Goal: Task Accomplishment & Management: Complete application form

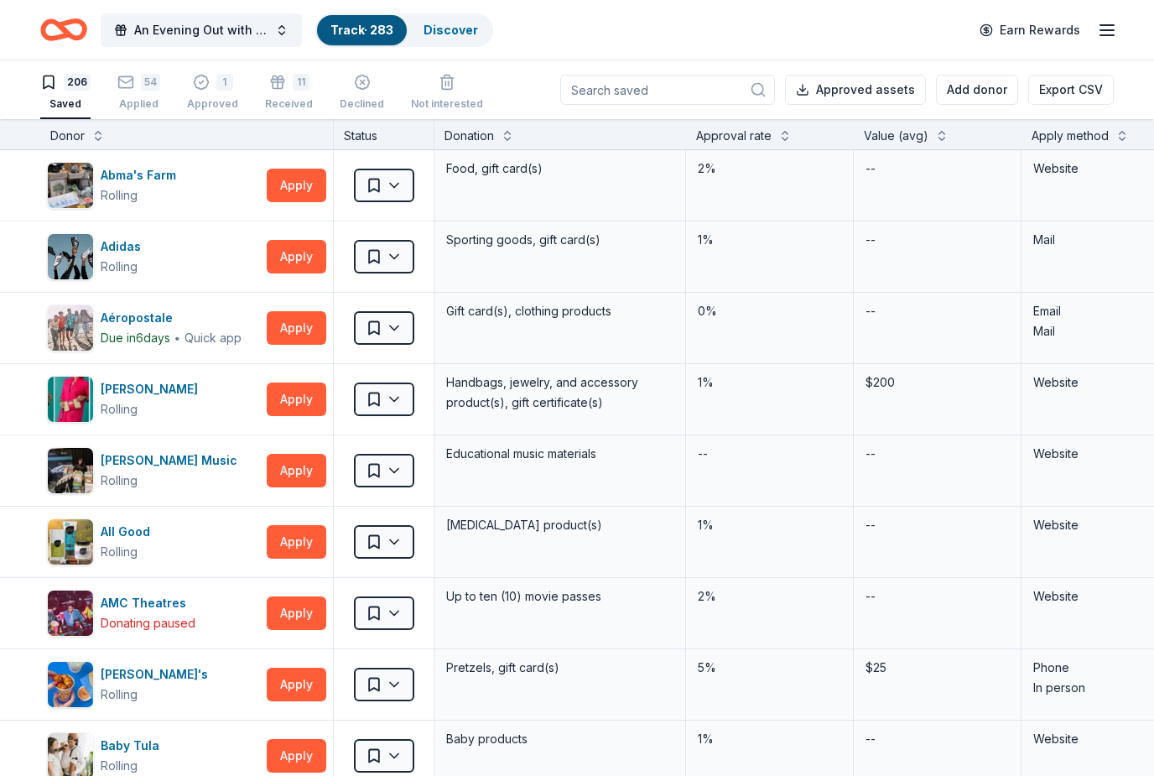
scroll to position [55, 0]
click at [139, 85] on div "54" at bounding box center [138, 81] width 43 height 17
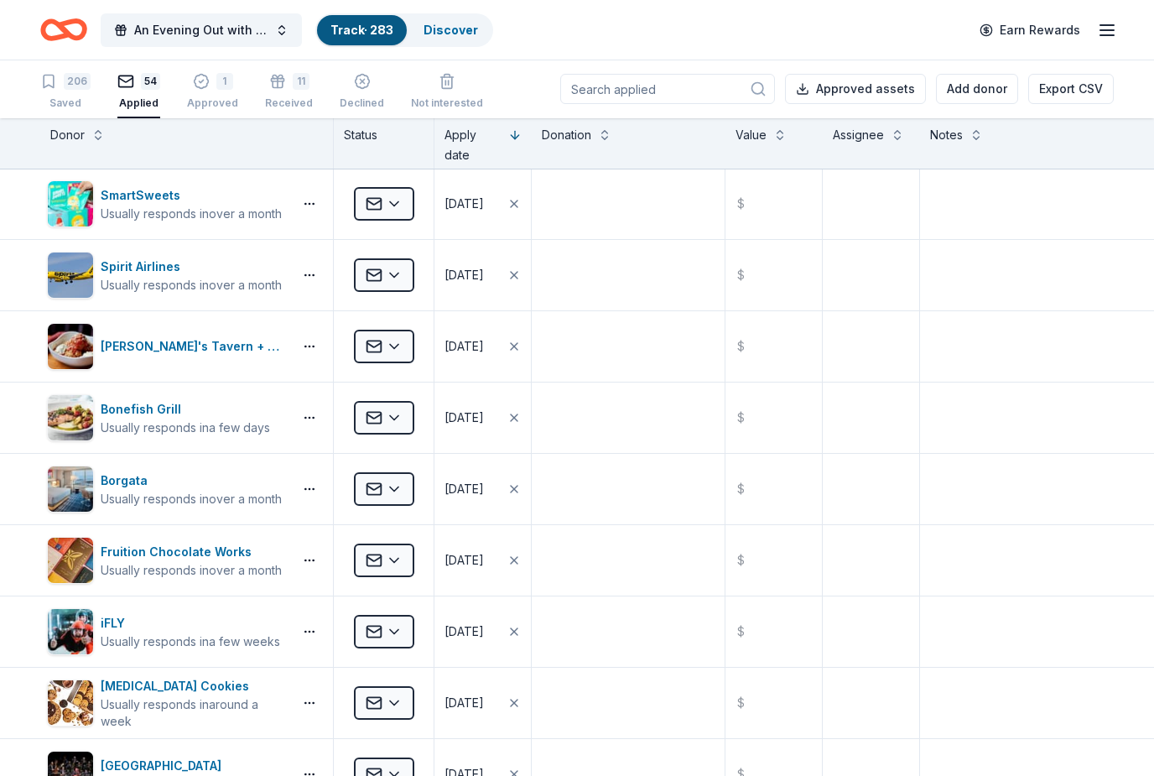
scroll to position [660, 0]
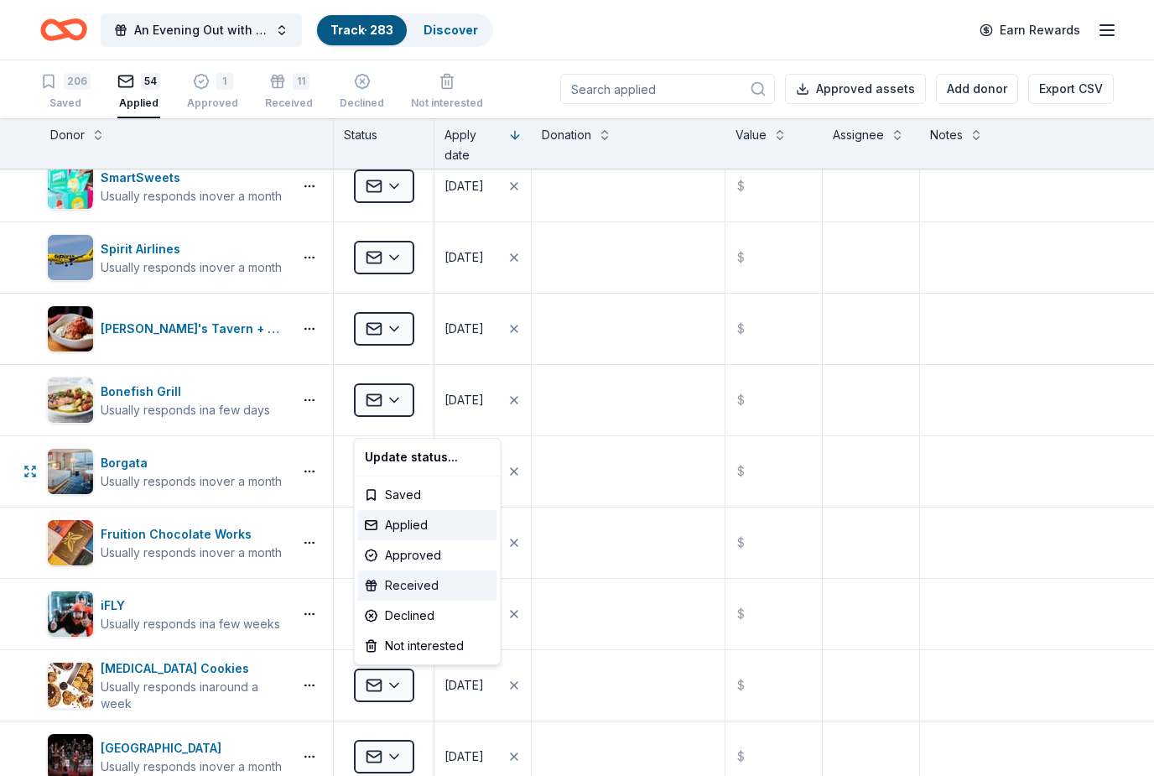
click at [416, 589] on div "Received" at bounding box center [427, 585] width 139 height 30
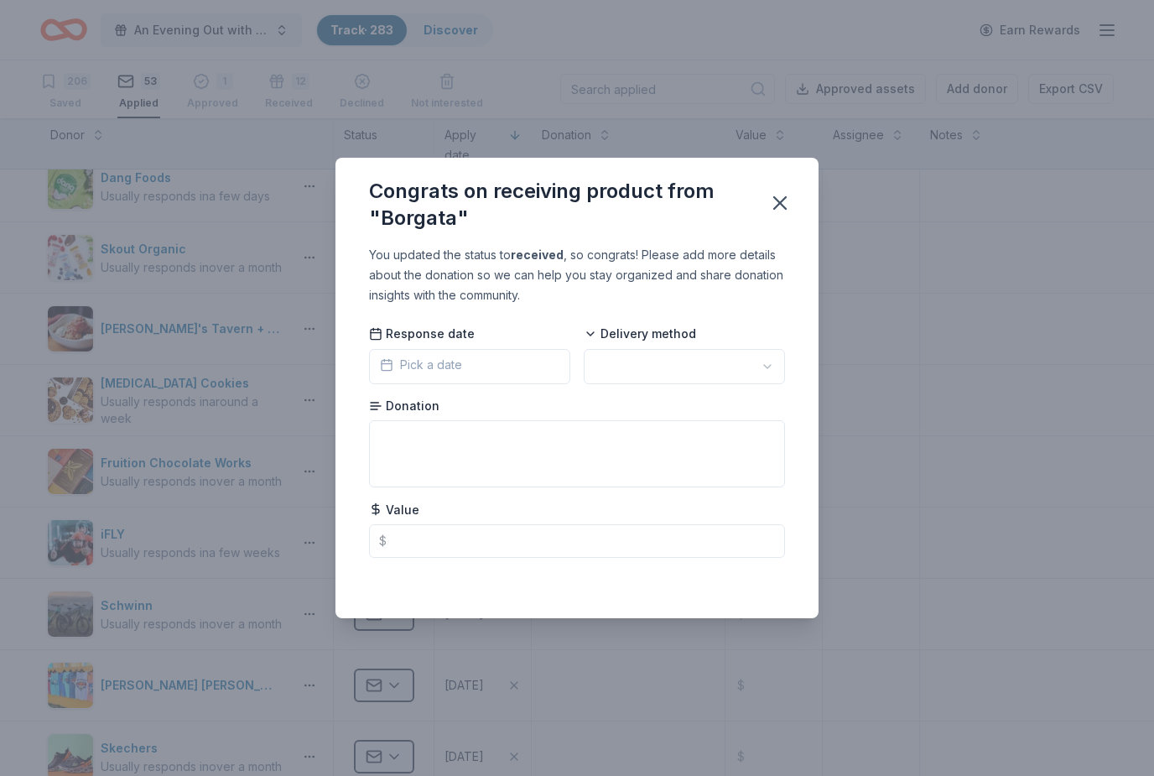
click at [492, 369] on button "Pick a date" at bounding box center [469, 366] width 201 height 35
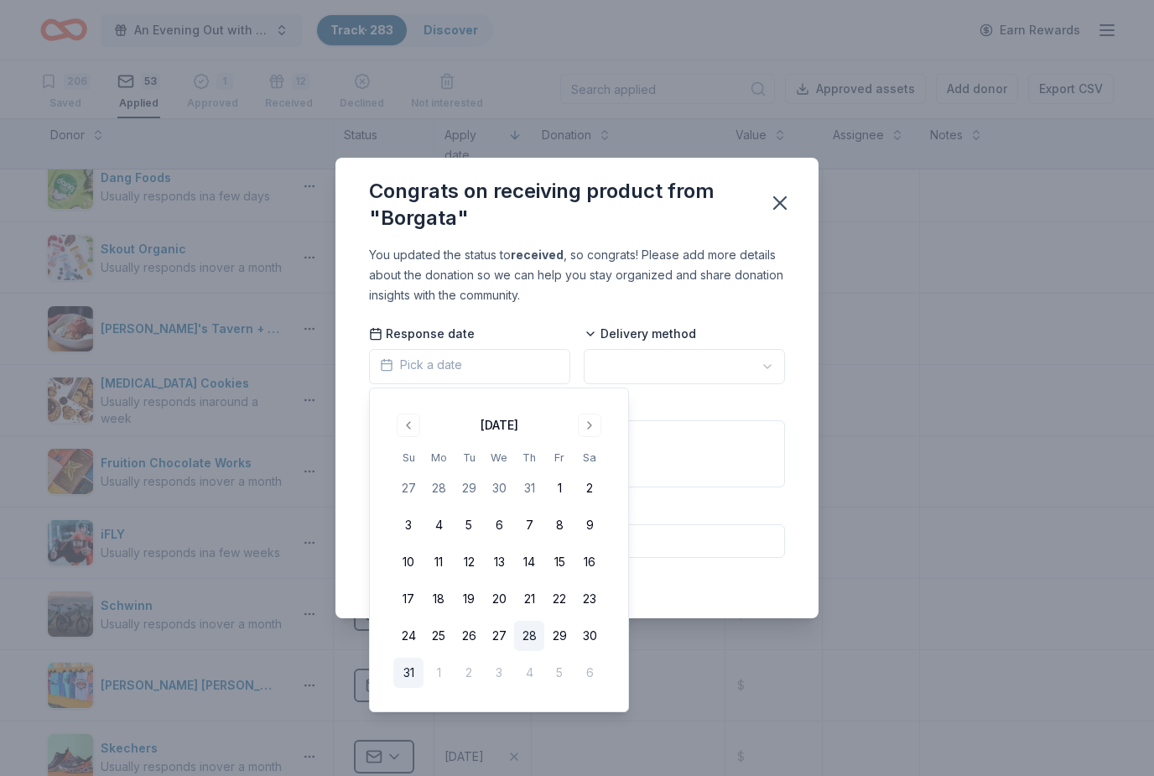
click at [533, 635] on button "28" at bounding box center [529, 636] width 30 height 30
click at [693, 365] on button "button" at bounding box center [684, 366] width 201 height 35
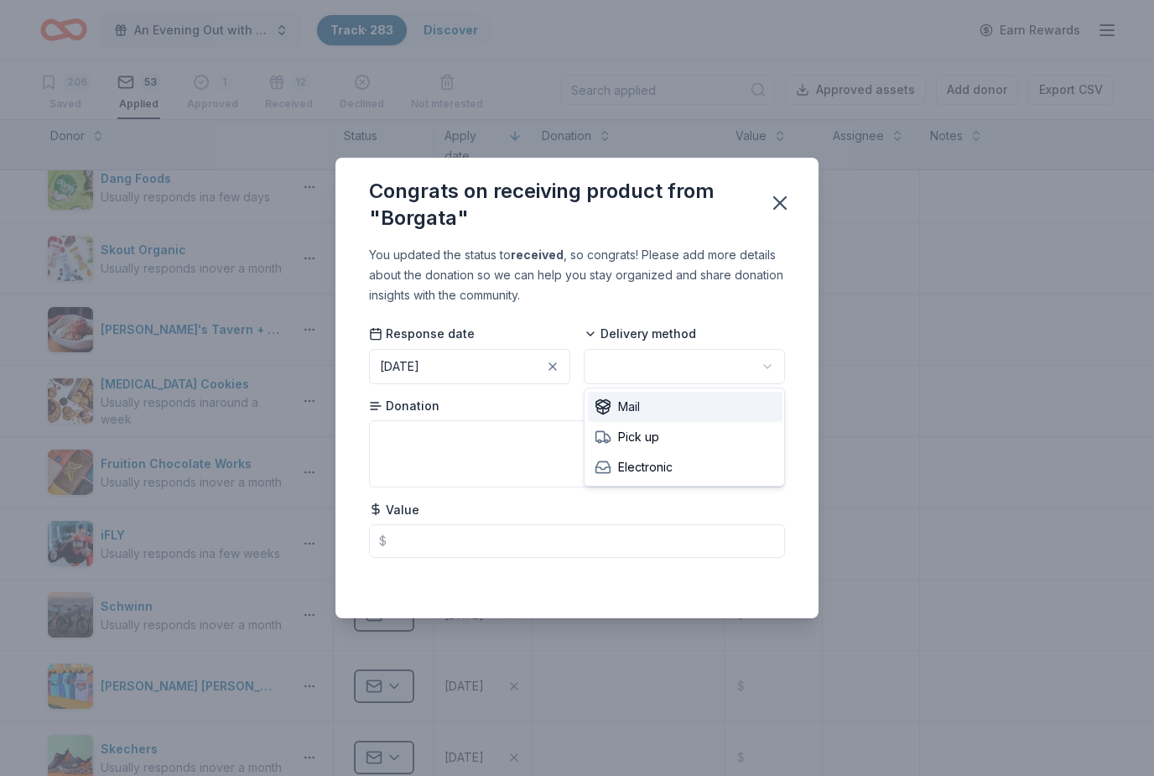
click at [637, 414] on span "Mail" at bounding box center [617, 407] width 45 height 20
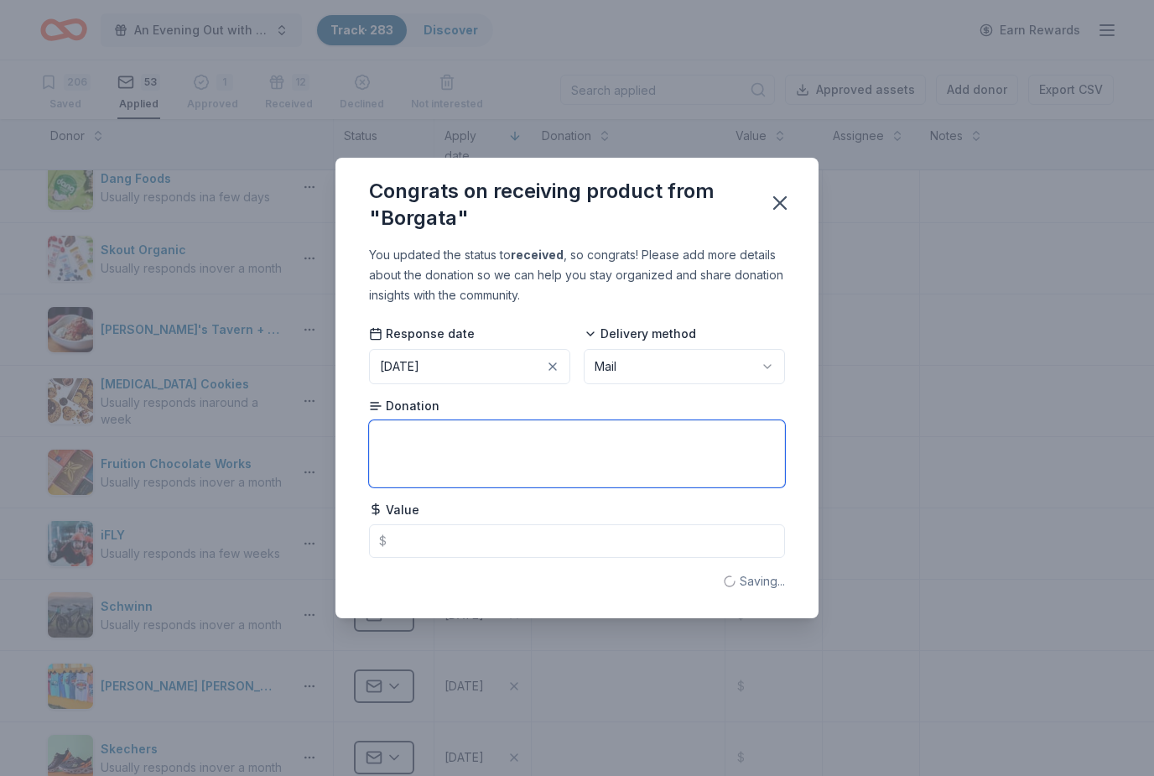
click at [485, 442] on textarea at bounding box center [577, 453] width 416 height 67
type textarea "K"
type textarea "Overnight stay including dinner not to exceed $200."
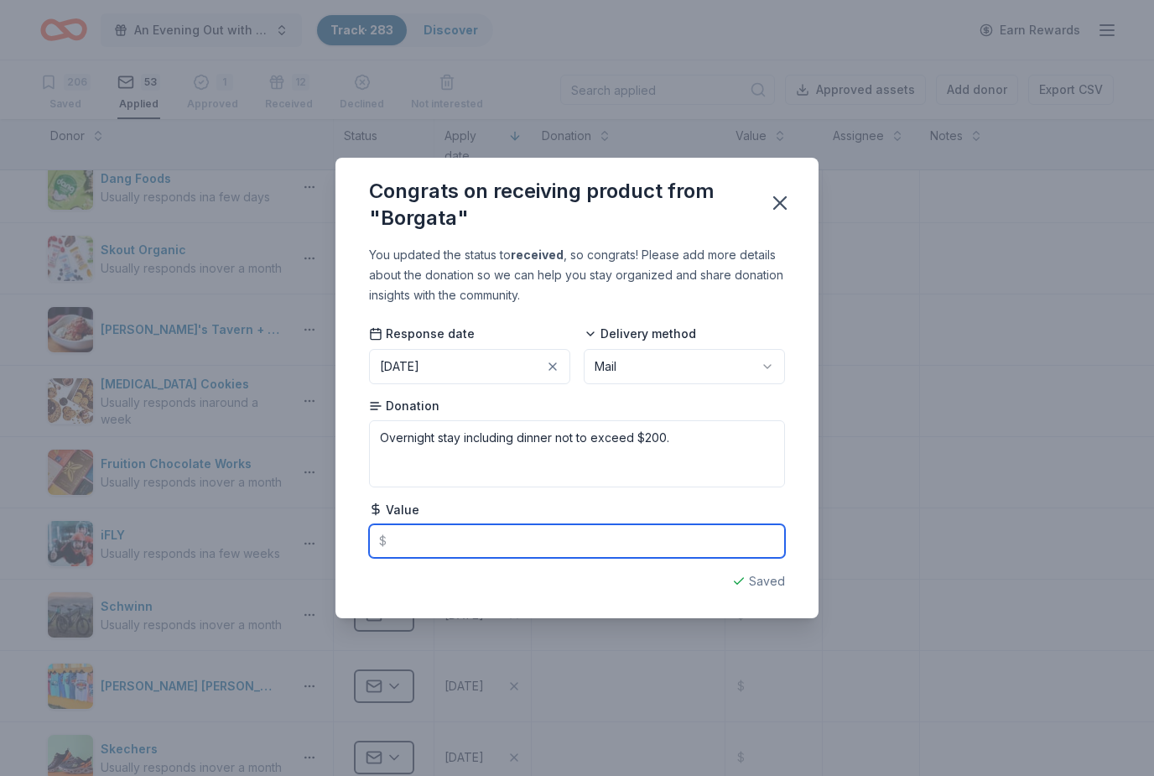
click at [514, 545] on input "text" at bounding box center [577, 541] width 416 height 34
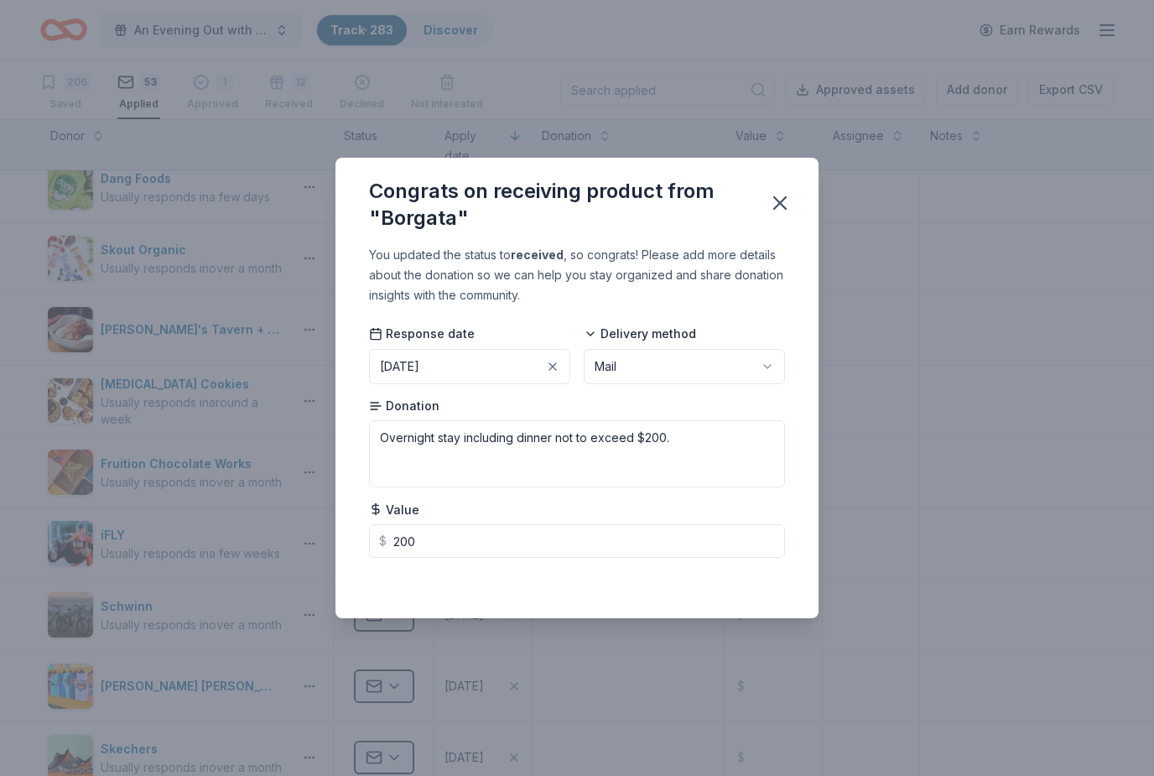
click at [798, 193] on div "Congrats on receiving product from "Borgata"" at bounding box center [577, 201] width 483 height 87
type input "200.00"
click at [793, 192] on button "button" at bounding box center [780, 203] width 37 height 37
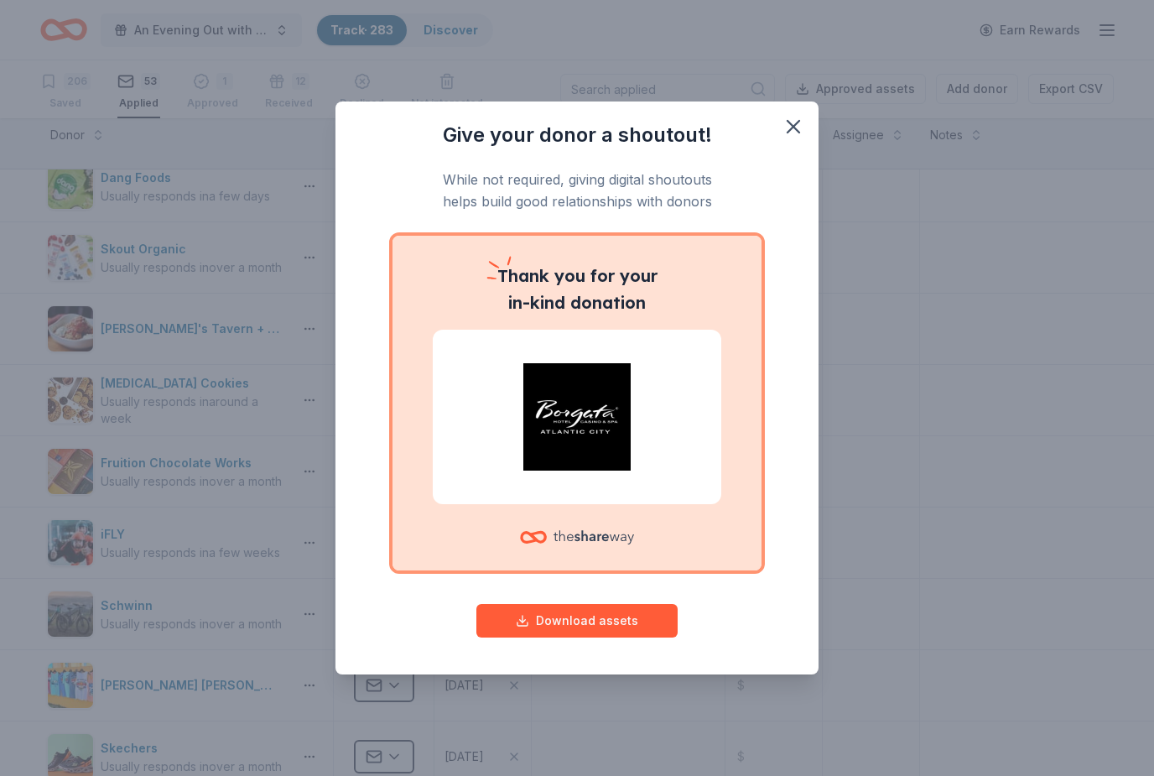
click at [638, 468] on img at bounding box center [577, 416] width 248 height 107
click at [622, 622] on button "Download assets" at bounding box center [576, 621] width 201 height 34
click at [596, 525] on icon at bounding box center [594, 537] width 81 height 34
click at [690, 334] on div at bounding box center [577, 417] width 289 height 174
click at [601, 279] on p "Thank you for your in-kind donation" at bounding box center [577, 290] width 289 height 54
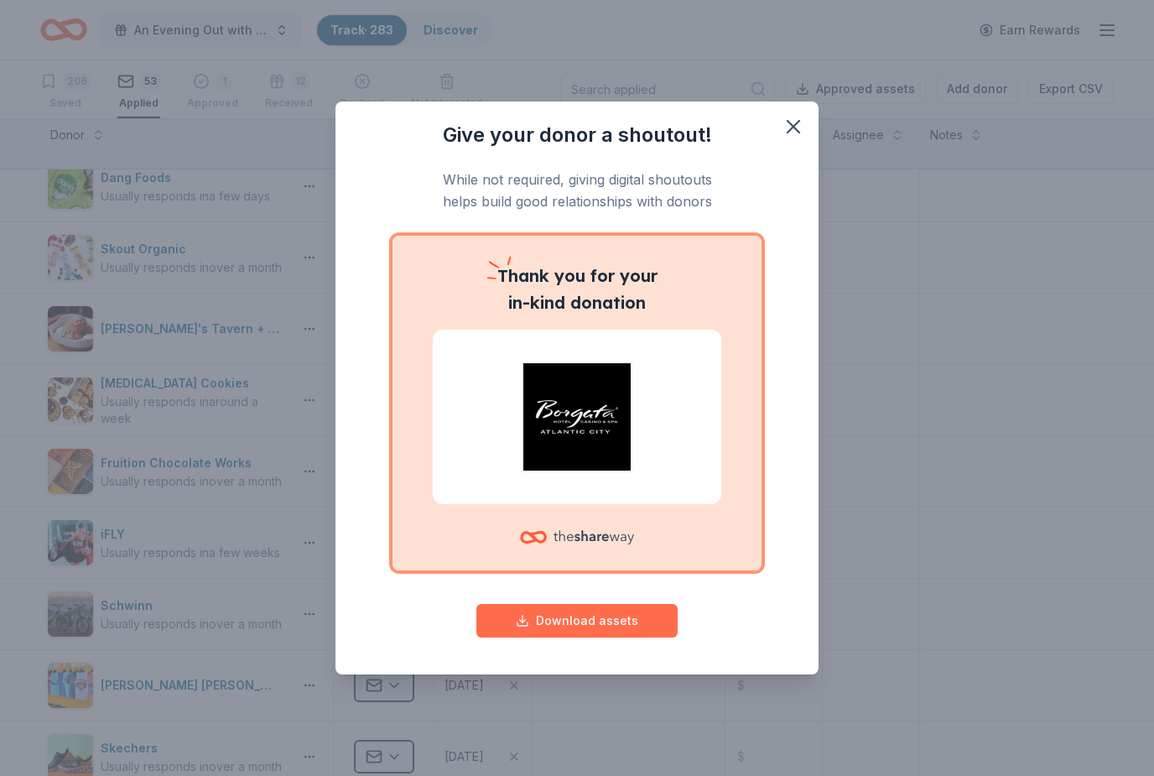
click at [524, 612] on button "Download assets" at bounding box center [576, 621] width 201 height 34
click at [581, 547] on icon at bounding box center [594, 537] width 81 height 34
click at [519, 620] on button "Download assets" at bounding box center [576, 621] width 201 height 34
click at [797, 105] on div "Give your donor a shoutout! While not required, giving digital shoutouts helps …" at bounding box center [577, 389] width 483 height 574
click at [791, 117] on icon "button" at bounding box center [793, 126] width 23 height 23
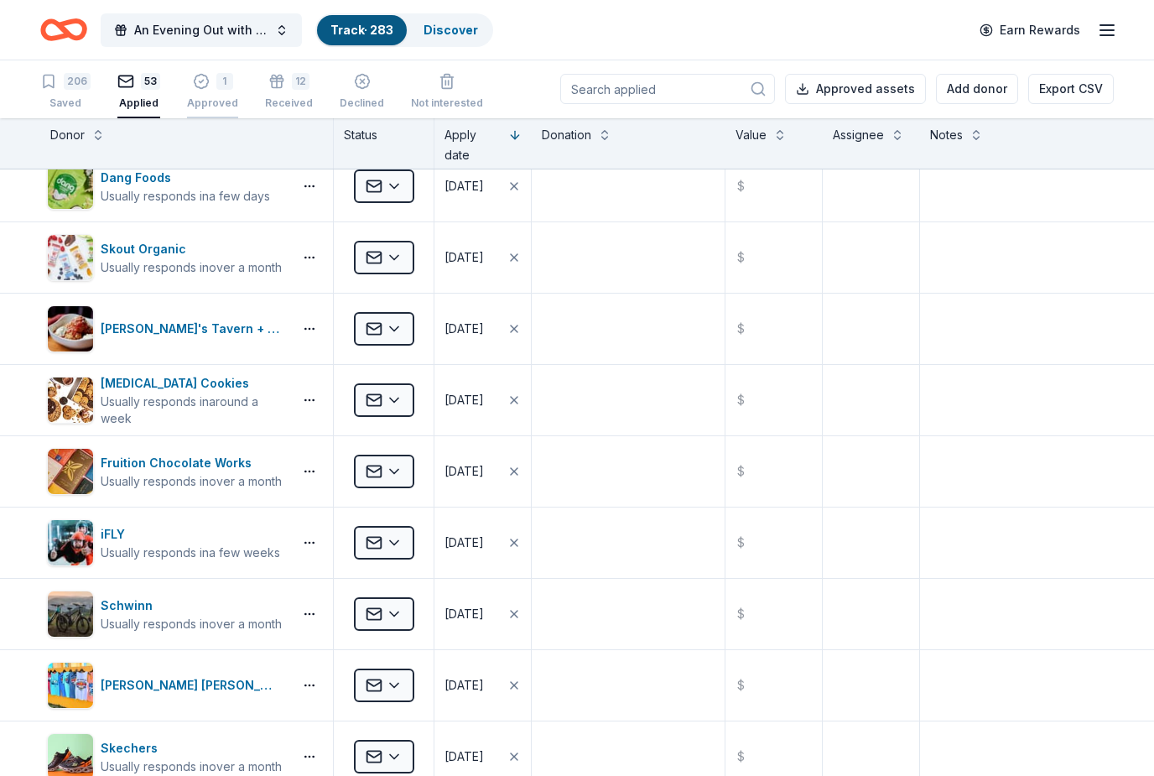
click at [209, 90] on div "1 Approved" at bounding box center [212, 91] width 51 height 37
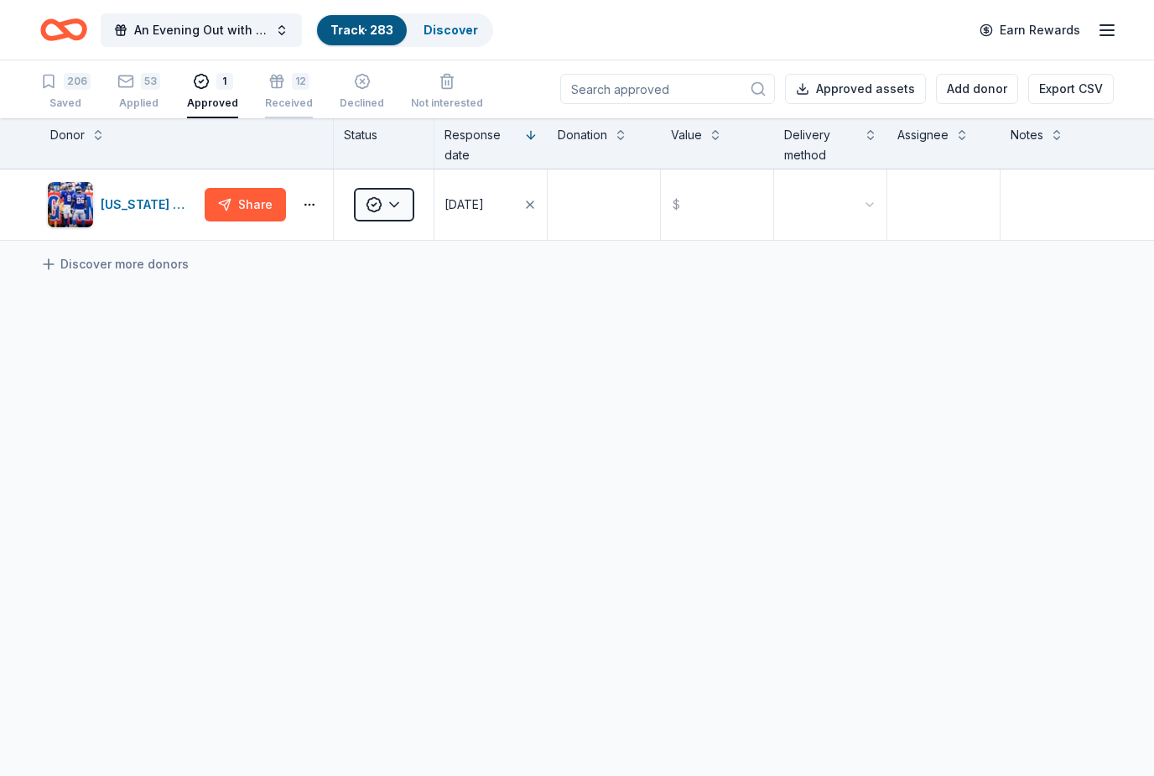
click at [274, 80] on icon "button" at bounding box center [276, 72] width 17 height 17
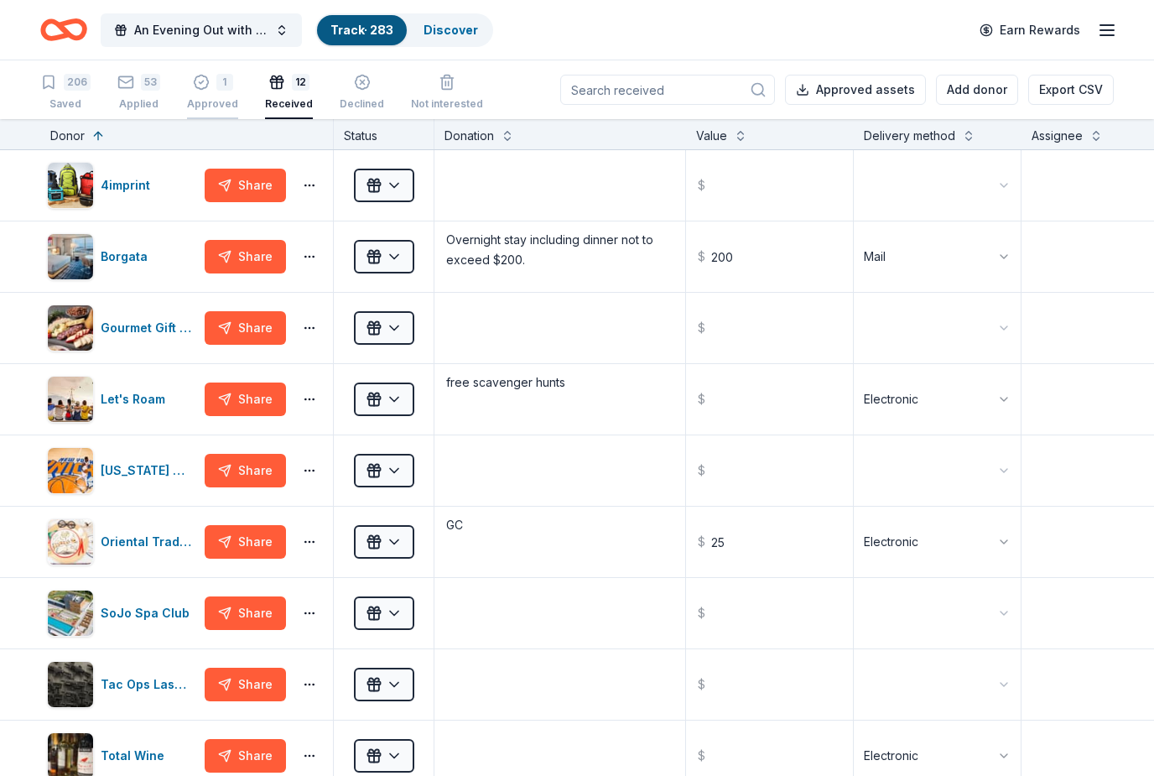
click at [205, 93] on div "1 Approved" at bounding box center [212, 92] width 51 height 37
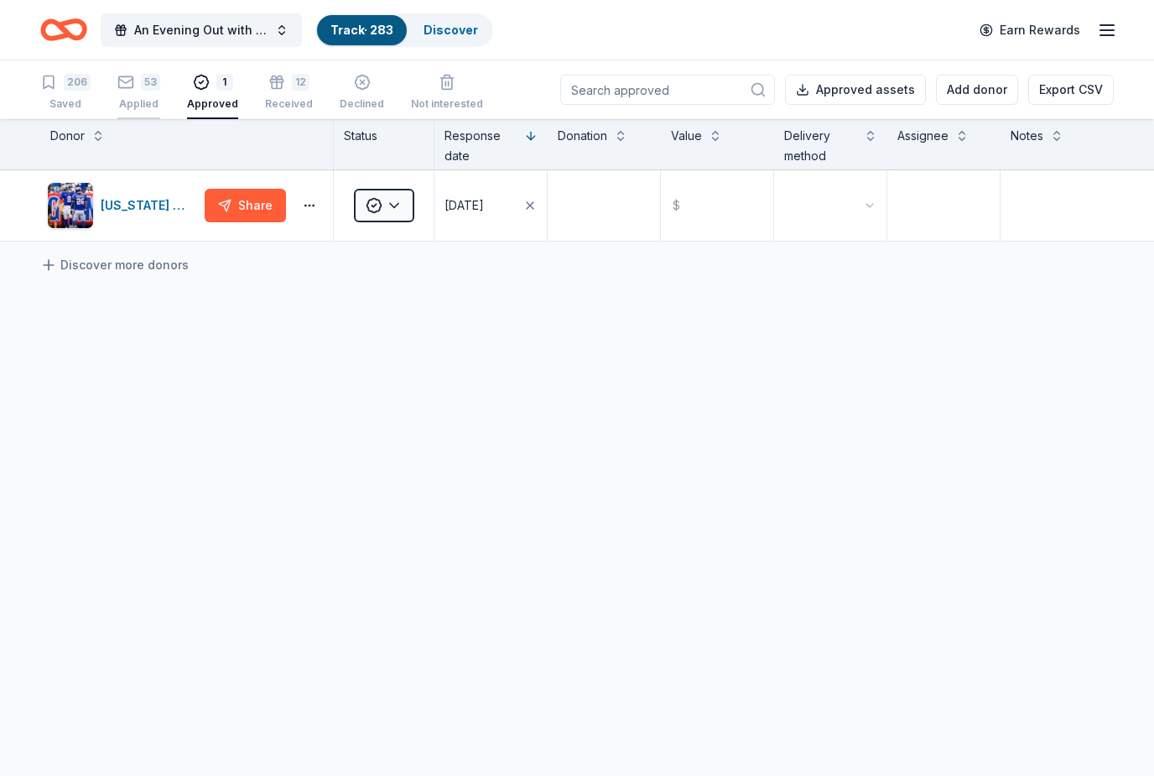
click at [142, 97] on div "Applied" at bounding box center [138, 103] width 43 height 13
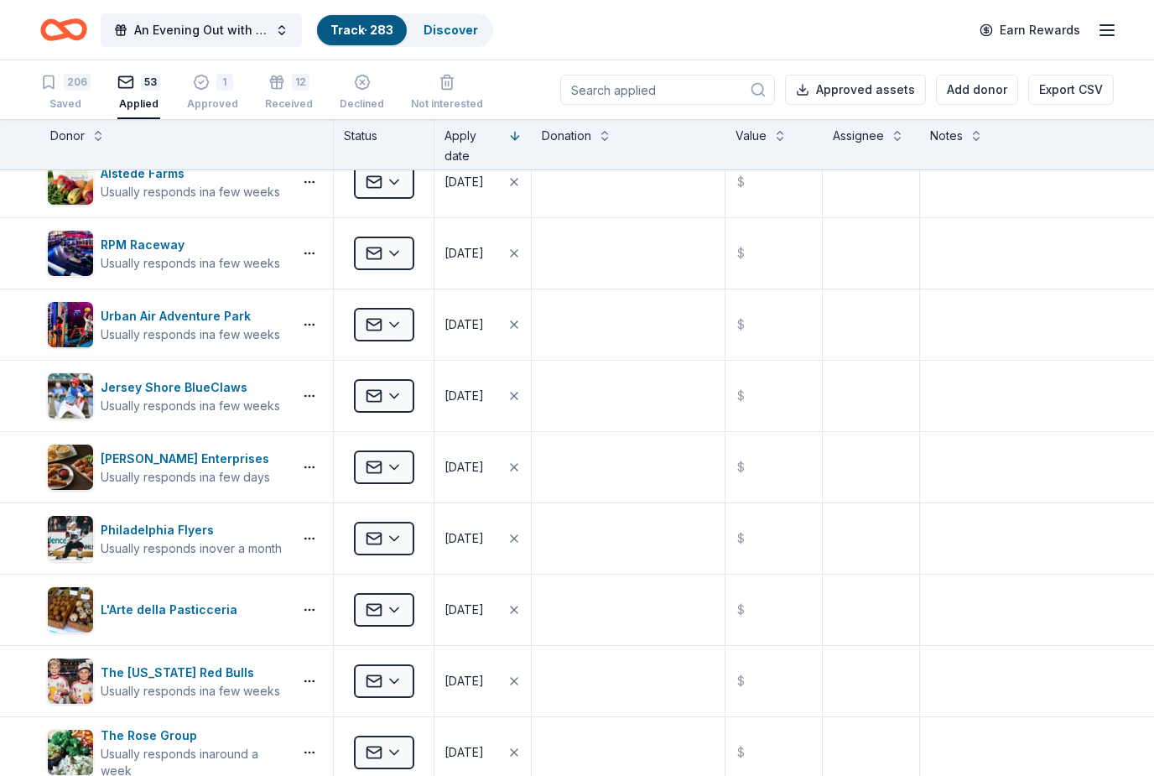
scroll to position [2949, 0]
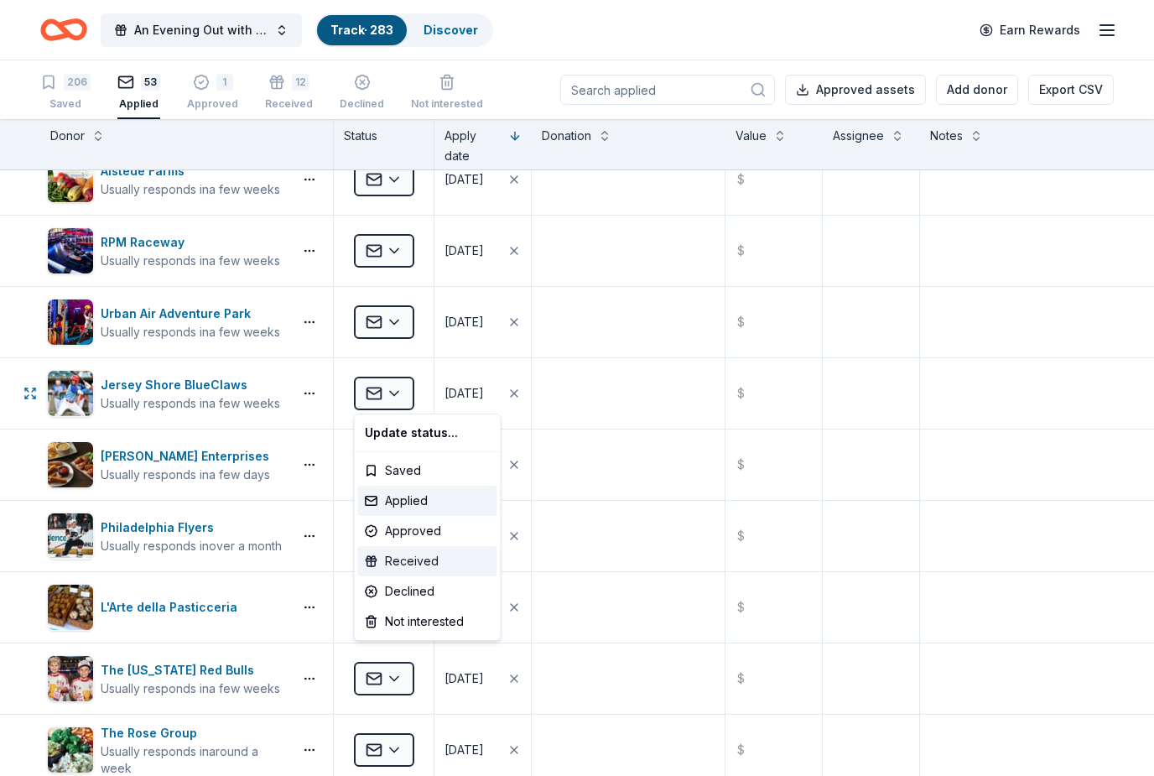
click at [401, 559] on div "Received" at bounding box center [427, 561] width 139 height 30
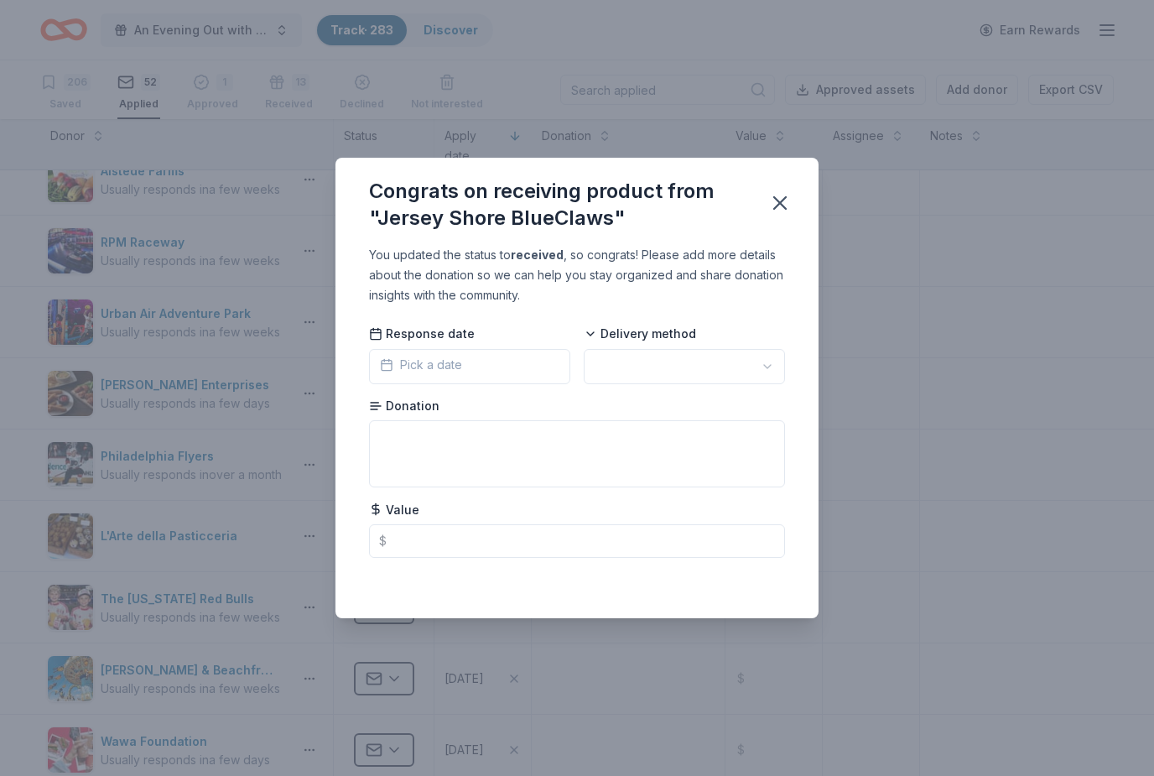
click at [490, 372] on button "Pick a date" at bounding box center [469, 366] width 201 height 35
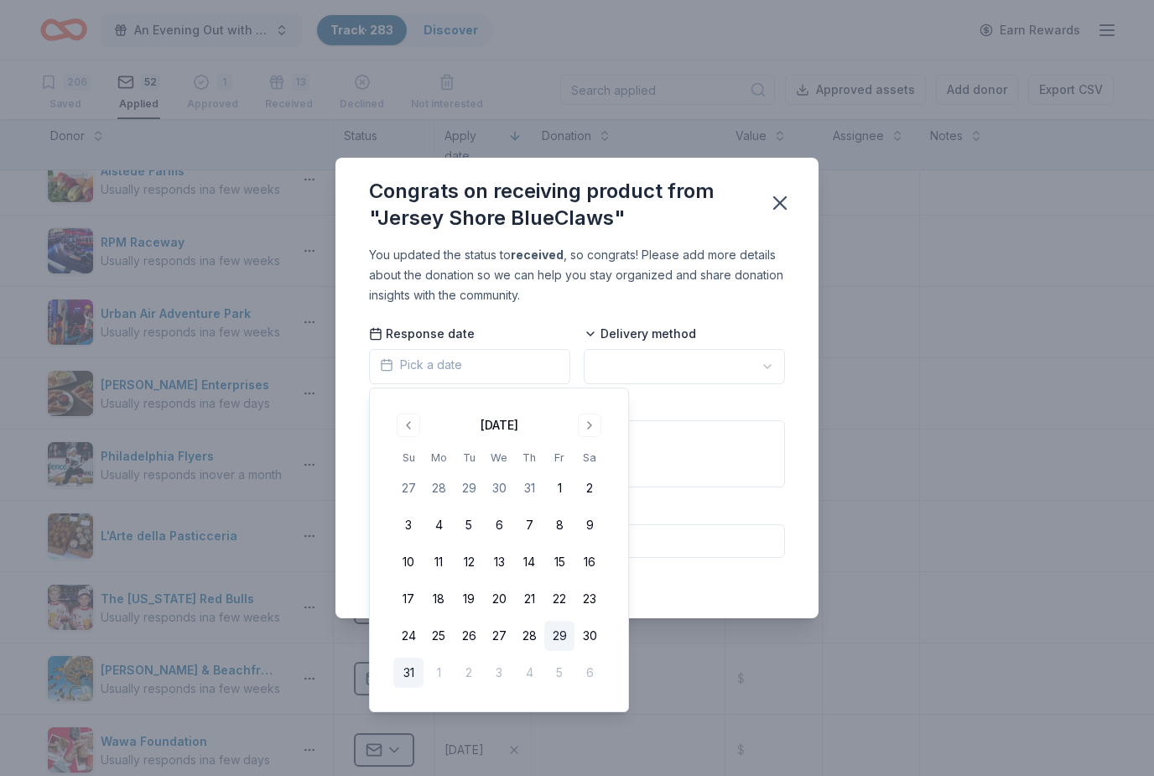
click at [567, 633] on button "29" at bounding box center [559, 636] width 30 height 30
click at [732, 365] on button "button" at bounding box center [684, 366] width 201 height 35
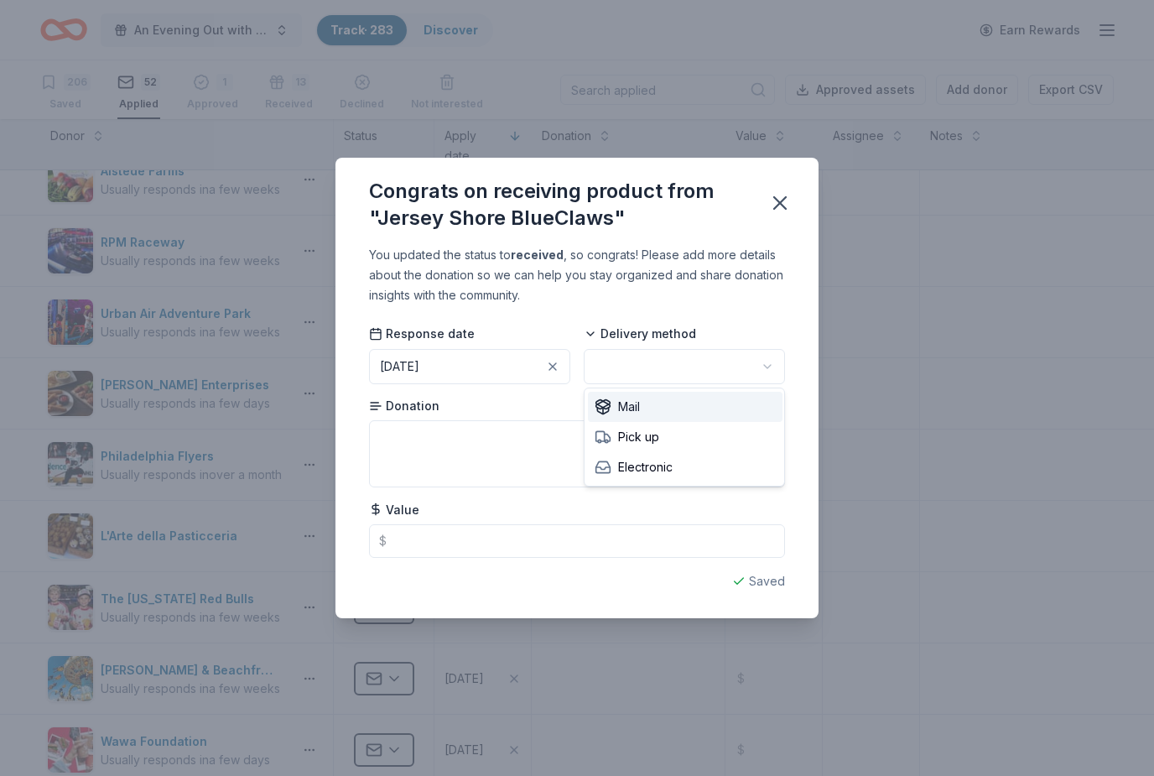
click at [644, 407] on div "Mail" at bounding box center [685, 407] width 195 height 30
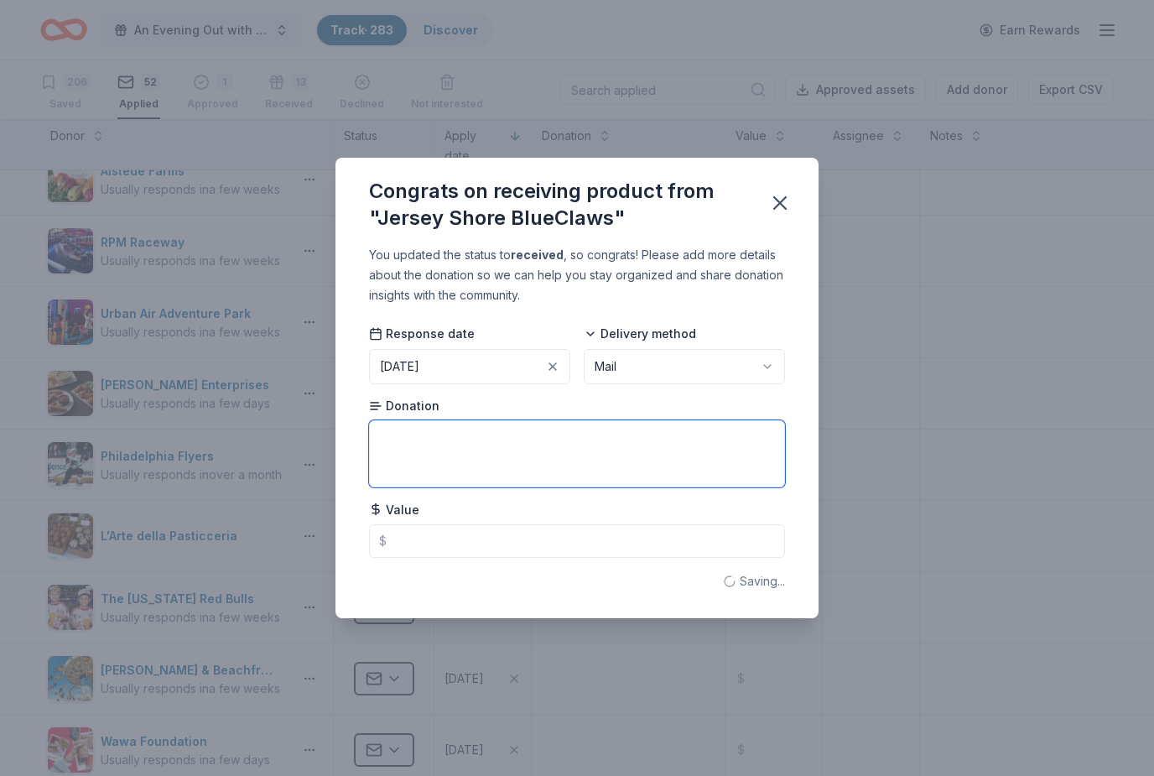
click at [489, 442] on textarea at bounding box center [577, 453] width 416 height 67
type textarea "Reserved Seat Tickets (4)"
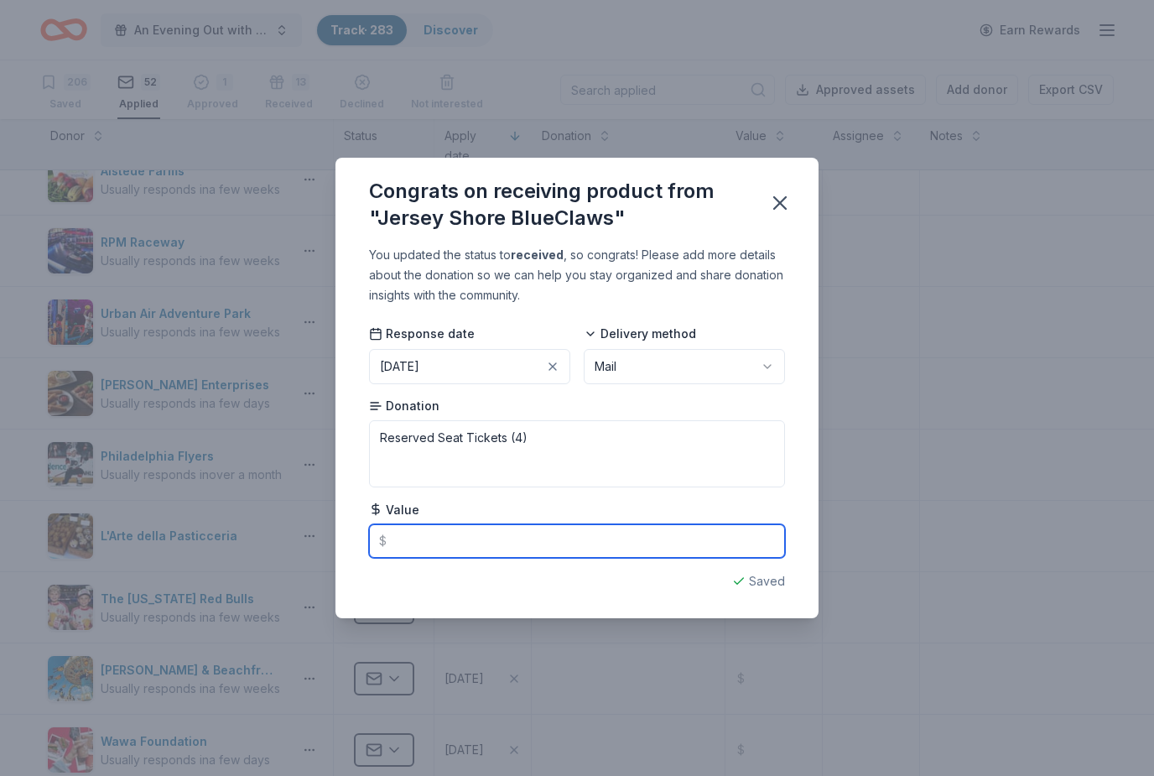
click at [469, 543] on input "text" at bounding box center [577, 541] width 416 height 34
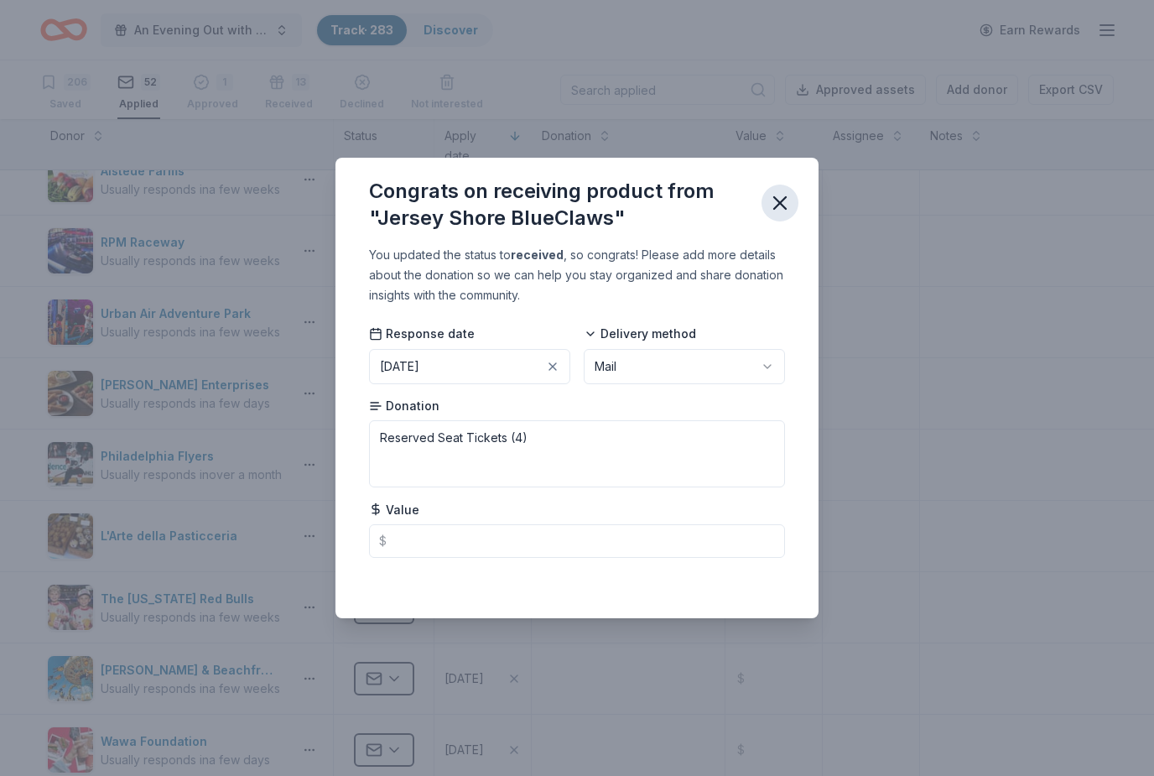
click at [781, 201] on icon "button" at bounding box center [780, 203] width 12 height 12
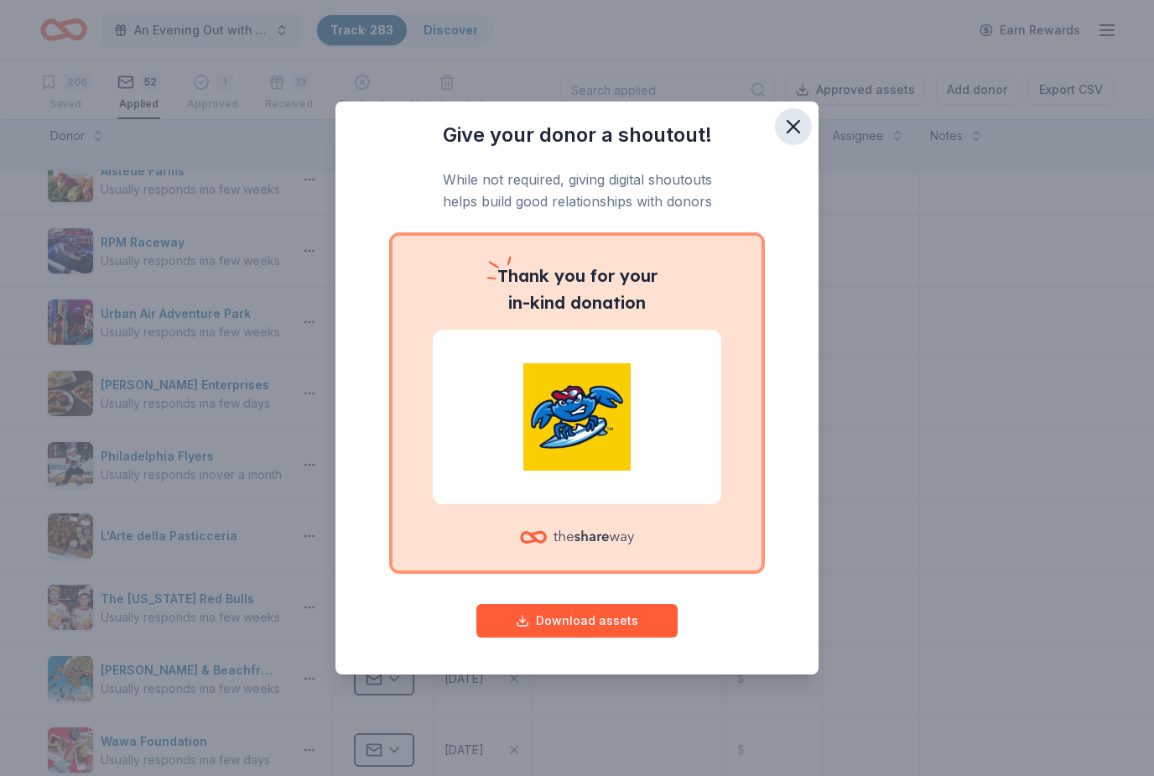
click at [798, 117] on icon "button" at bounding box center [793, 126] width 23 height 23
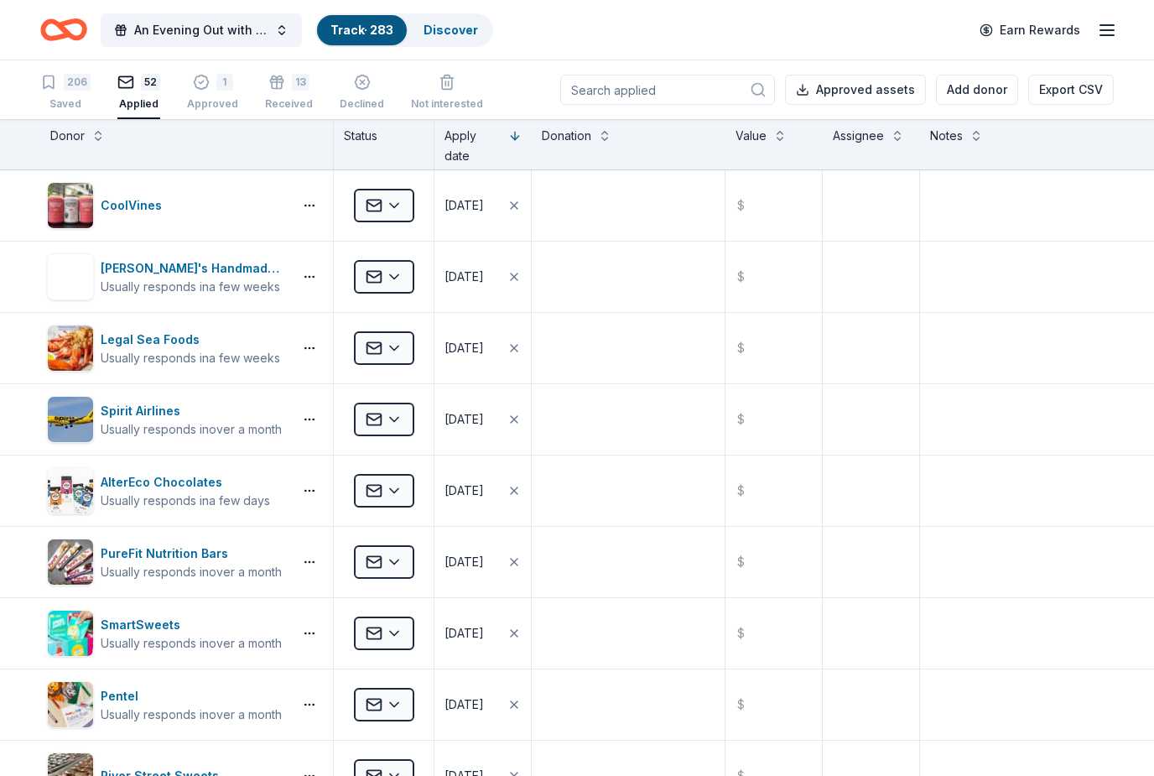
scroll to position [-2, 0]
click at [278, 76] on icon "button" at bounding box center [276, 73] width 17 height 17
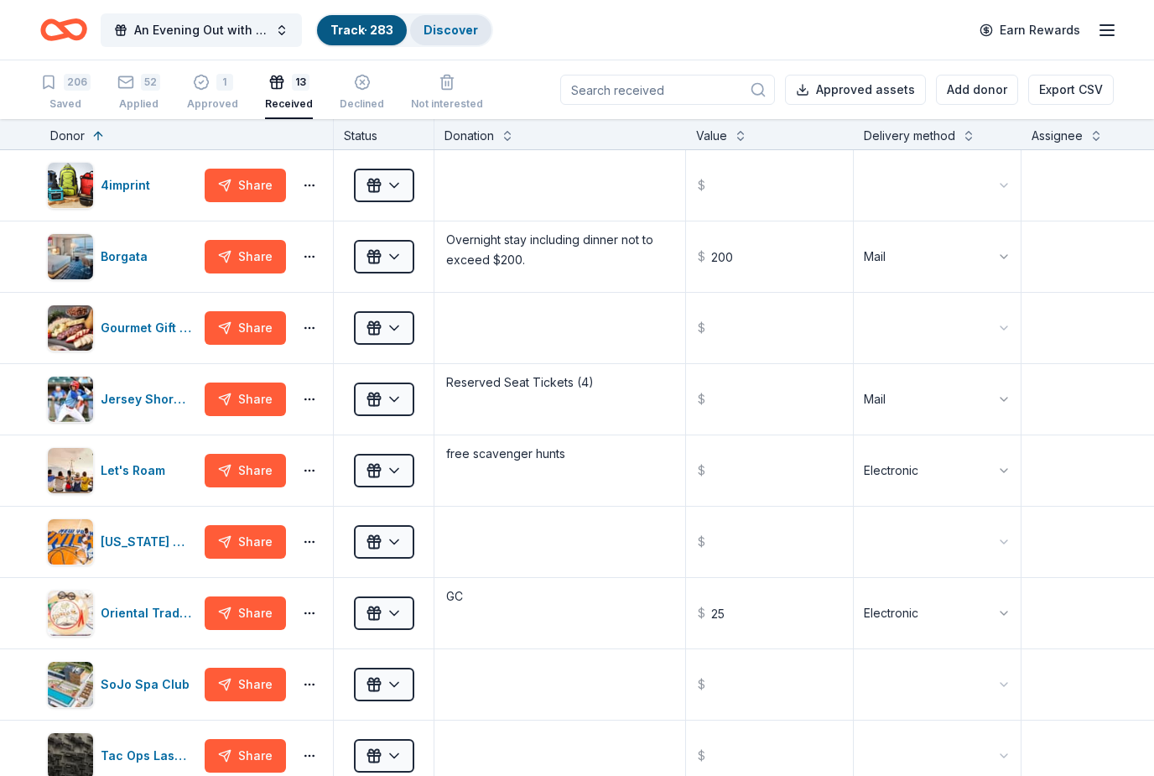
click at [451, 23] on link "Discover" at bounding box center [451, 30] width 55 height 14
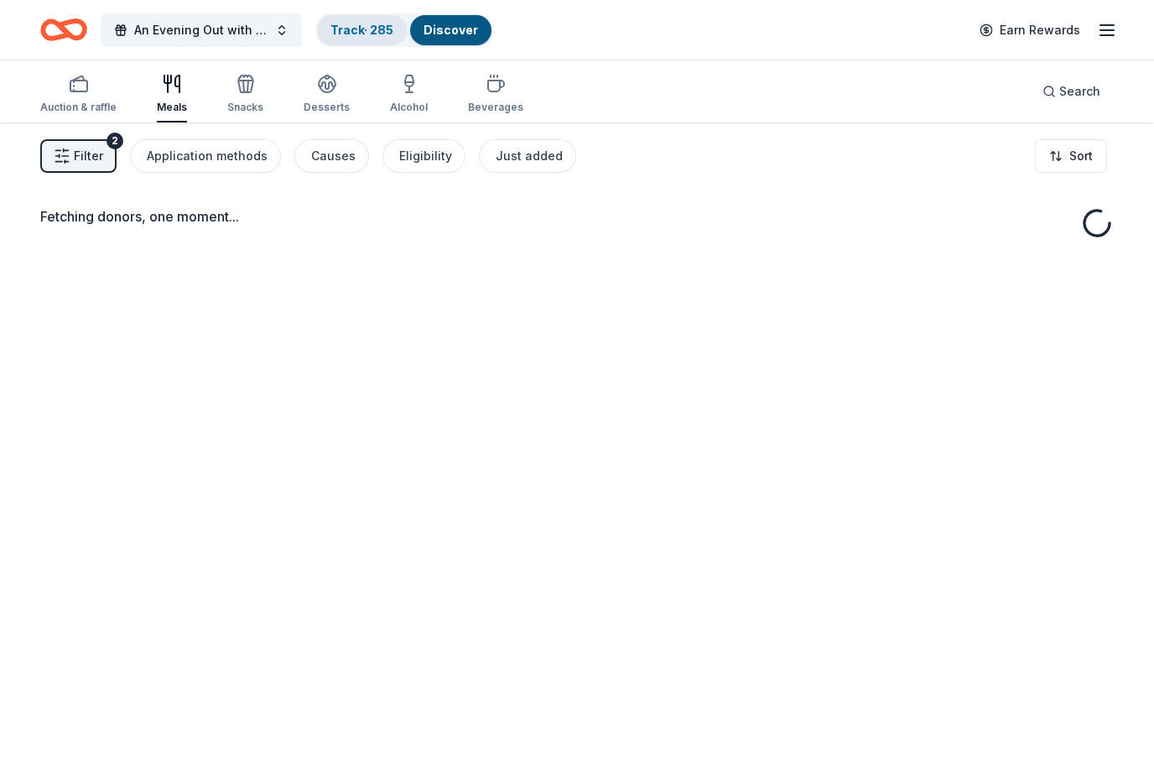
click at [346, 35] on link "Track · 285" at bounding box center [362, 30] width 63 height 14
click at [368, 34] on link "Track · 285" at bounding box center [362, 30] width 63 height 14
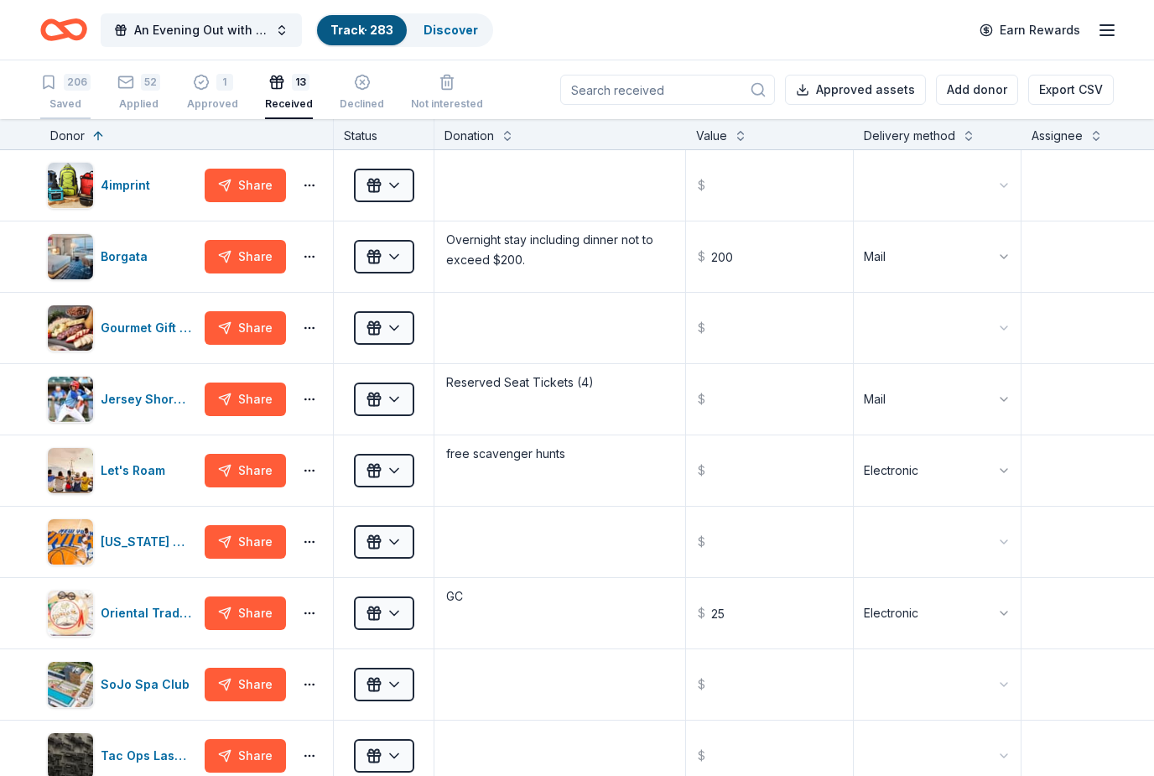
click at [51, 81] on icon "button" at bounding box center [48, 82] width 17 height 17
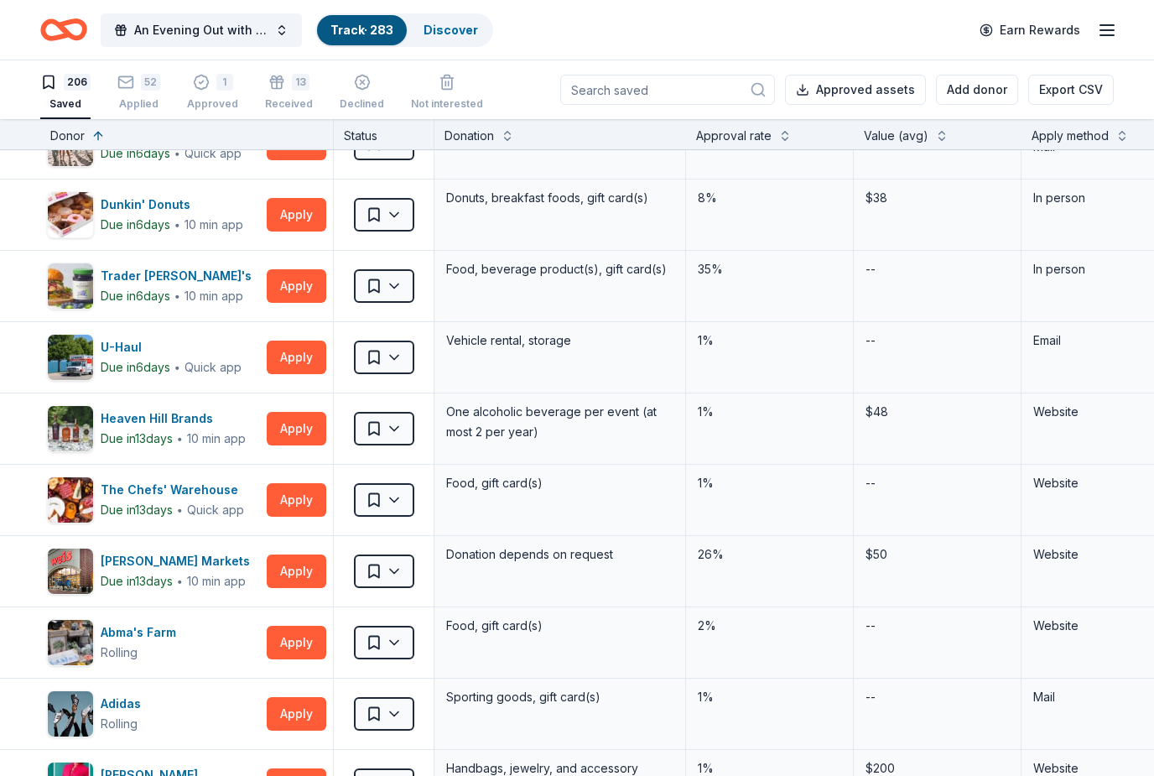
scroll to position [44, 0]
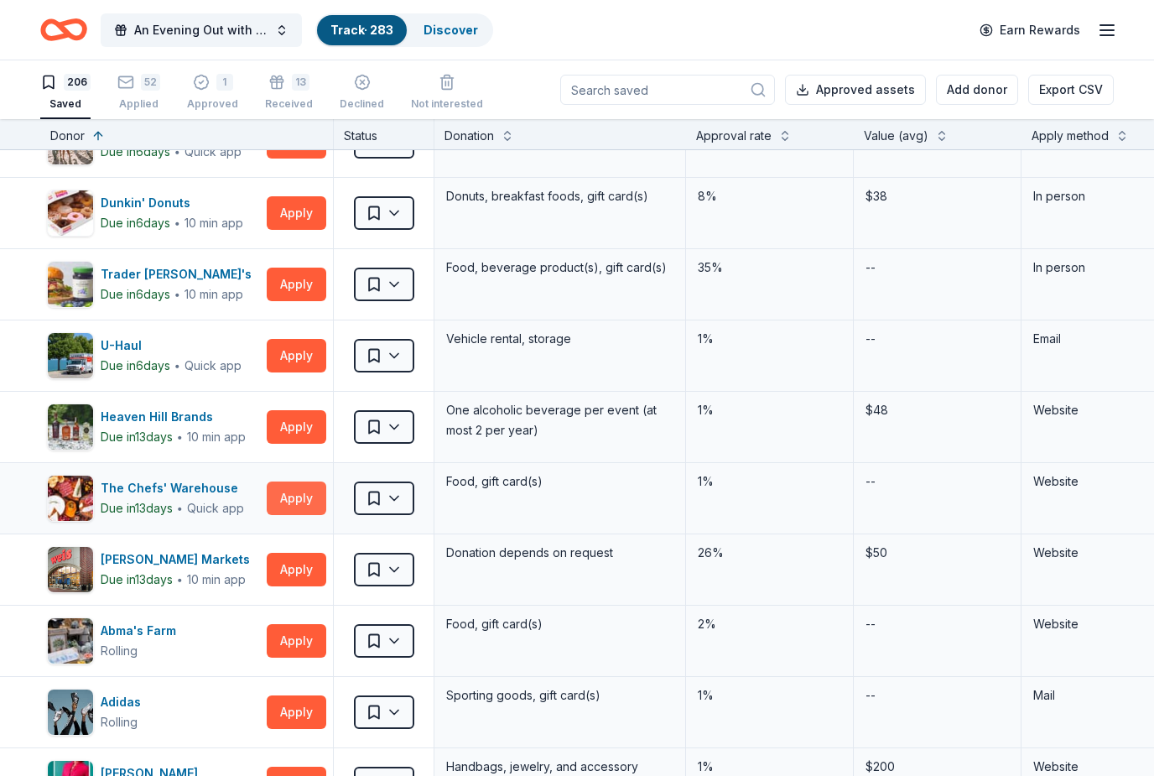
click at [299, 504] on button "Apply" at bounding box center [297, 499] width 60 height 34
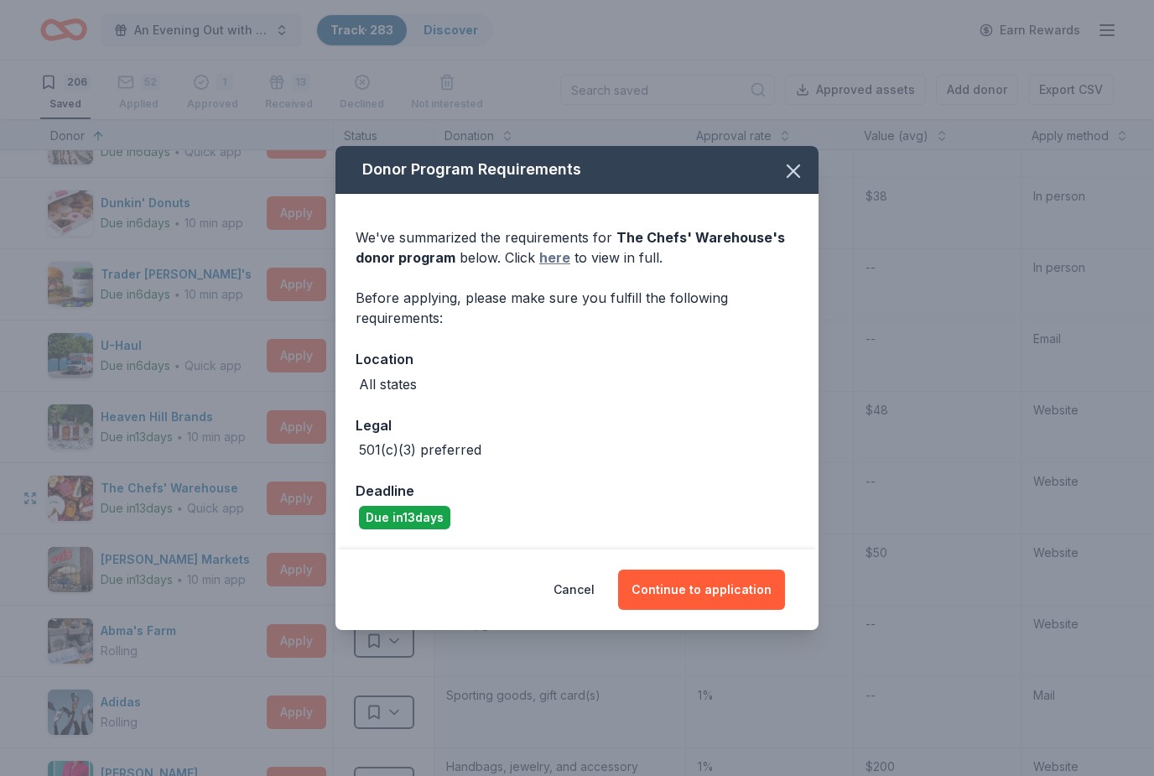
click at [550, 253] on link "here" at bounding box center [554, 257] width 31 height 20
click at [725, 589] on button "Continue to application" at bounding box center [701, 590] width 167 height 40
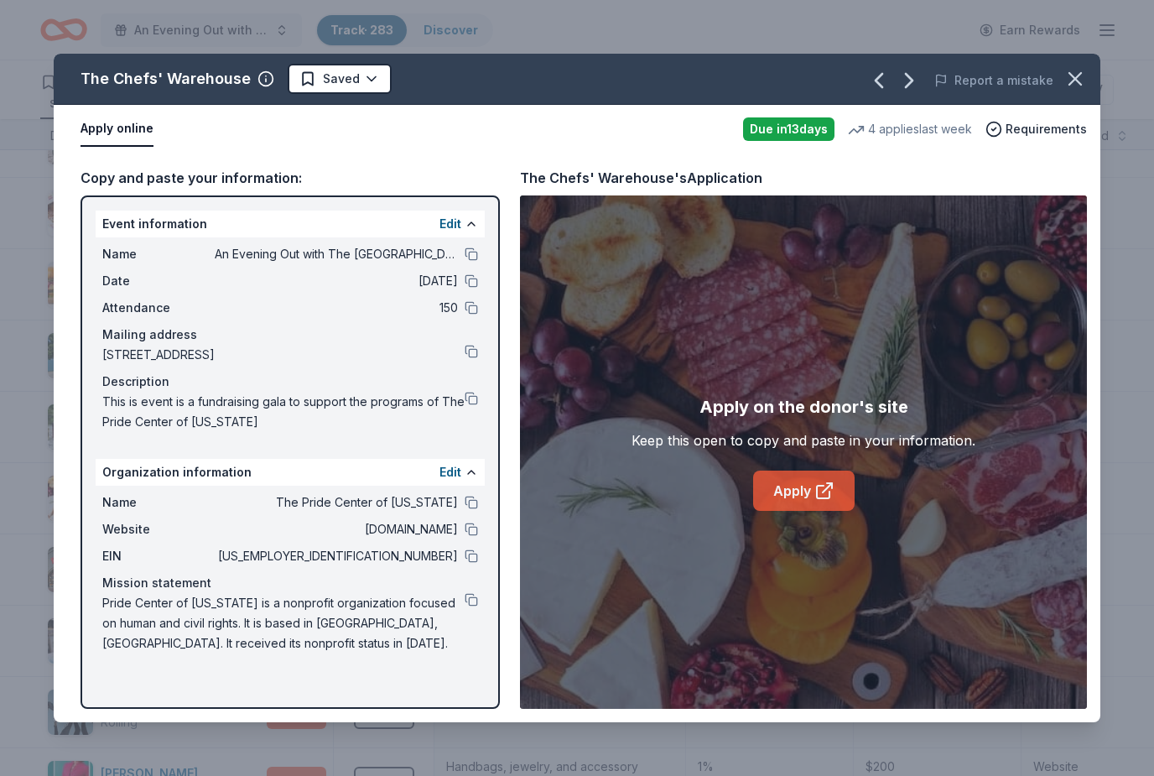
click at [825, 501] on link "Apply" at bounding box center [804, 491] width 102 height 40
click at [427, 258] on span "An Evening Out with The [GEOGRAPHIC_DATA]" at bounding box center [336, 254] width 243 height 20
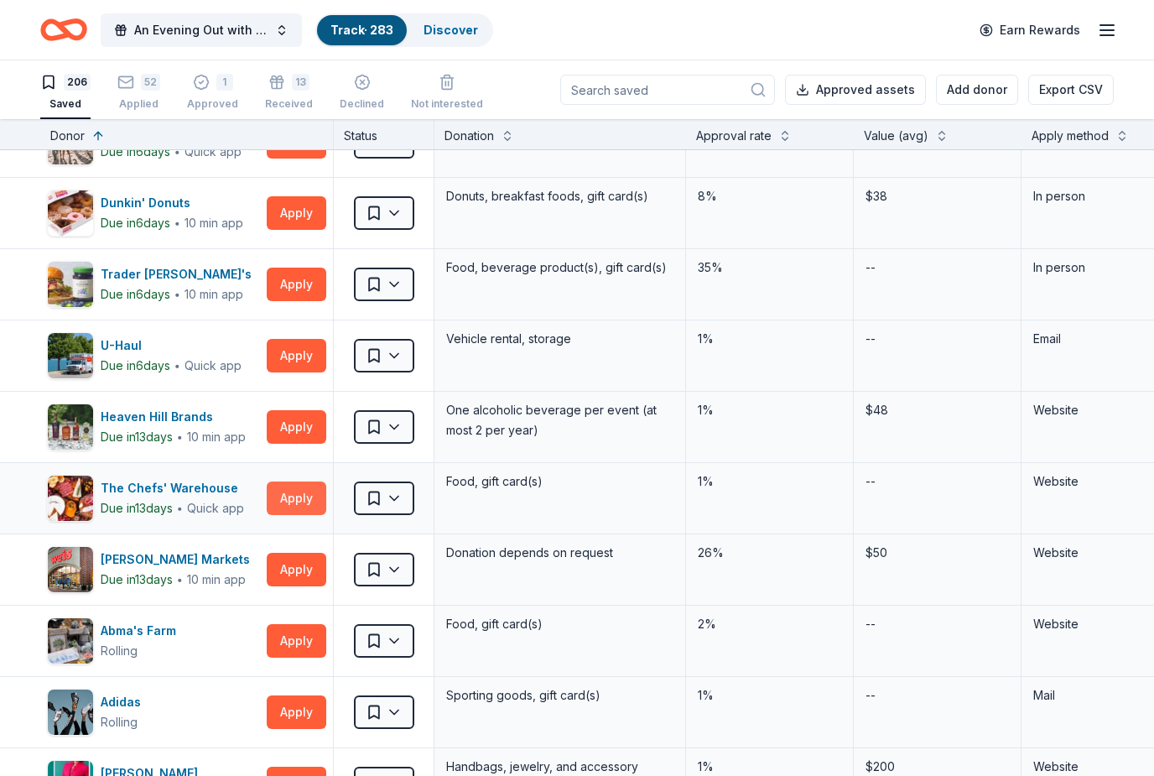
click at [299, 506] on button "Apply" at bounding box center [297, 499] width 60 height 34
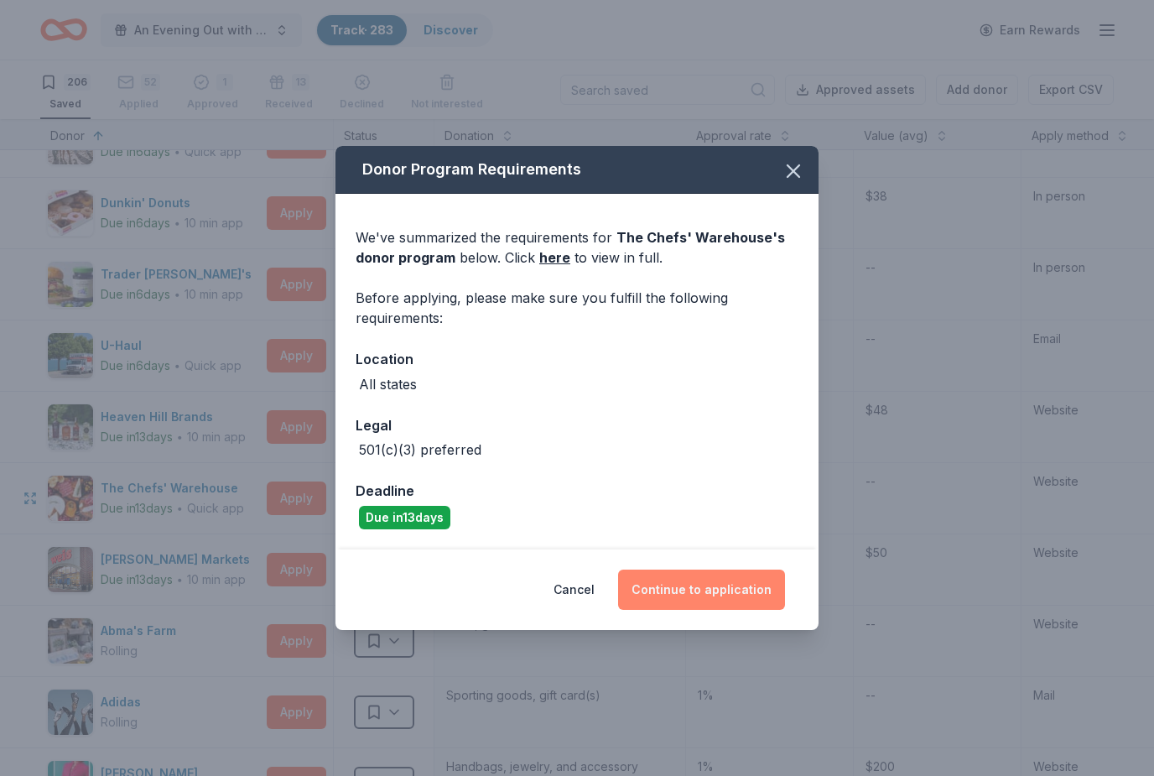
click at [708, 607] on button "Continue to application" at bounding box center [701, 590] width 167 height 40
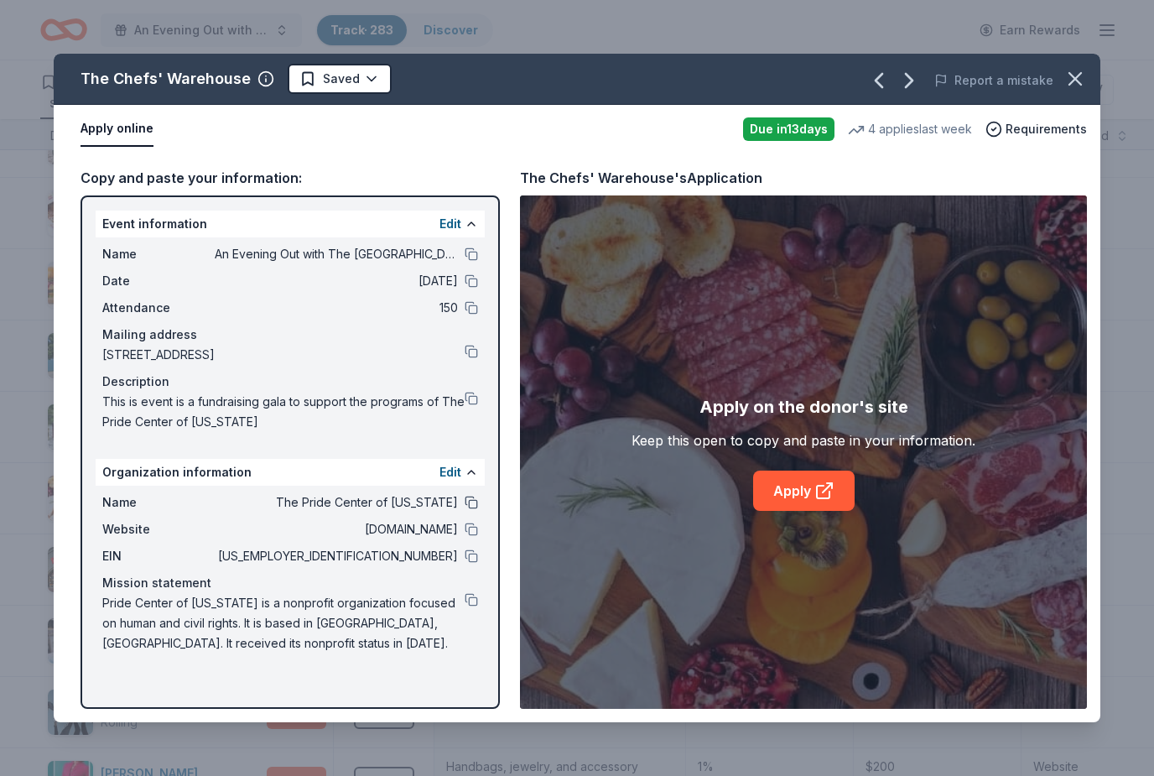
click at [476, 505] on button at bounding box center [471, 502] width 13 height 13
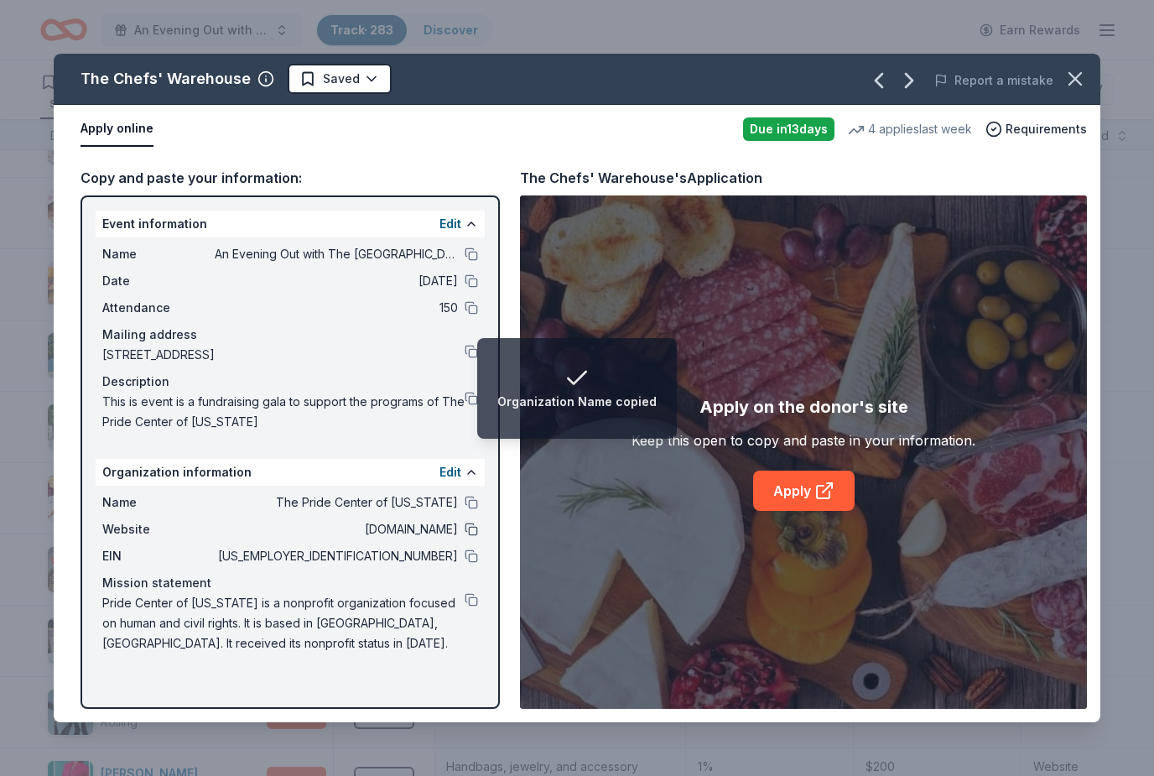
click at [465, 534] on button at bounding box center [471, 529] width 13 height 13
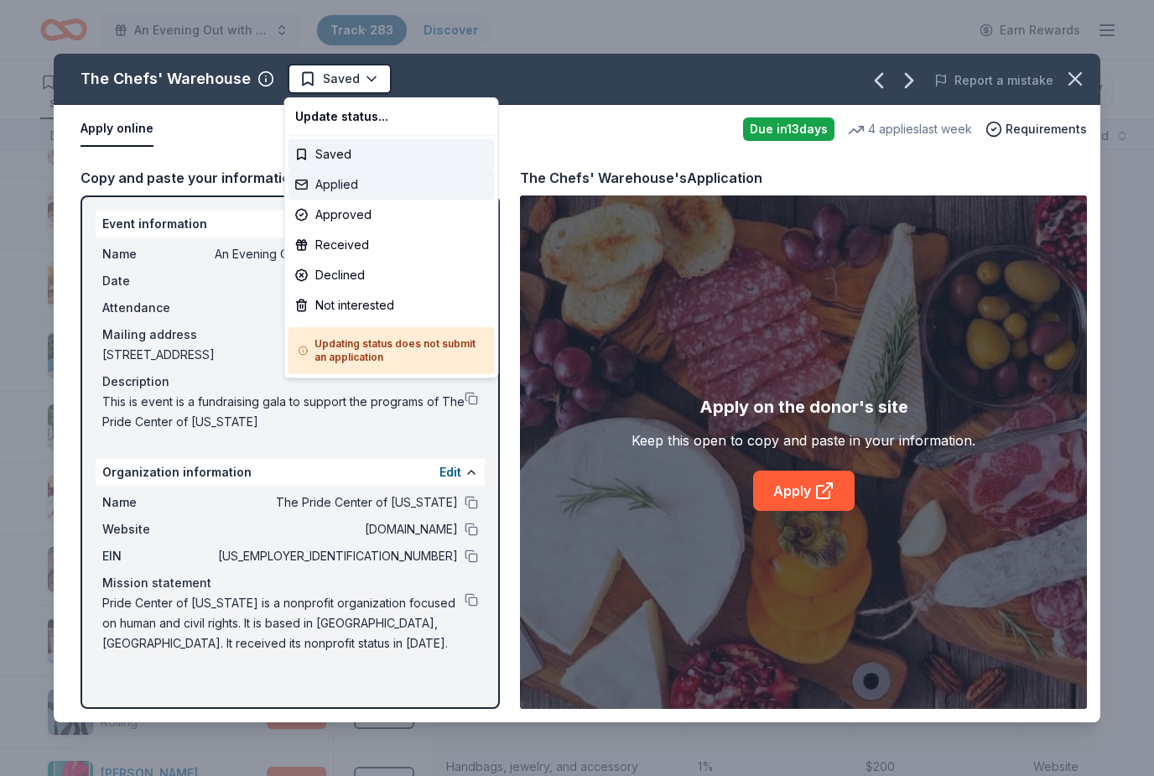
click at [333, 186] on div "Applied" at bounding box center [392, 184] width 206 height 30
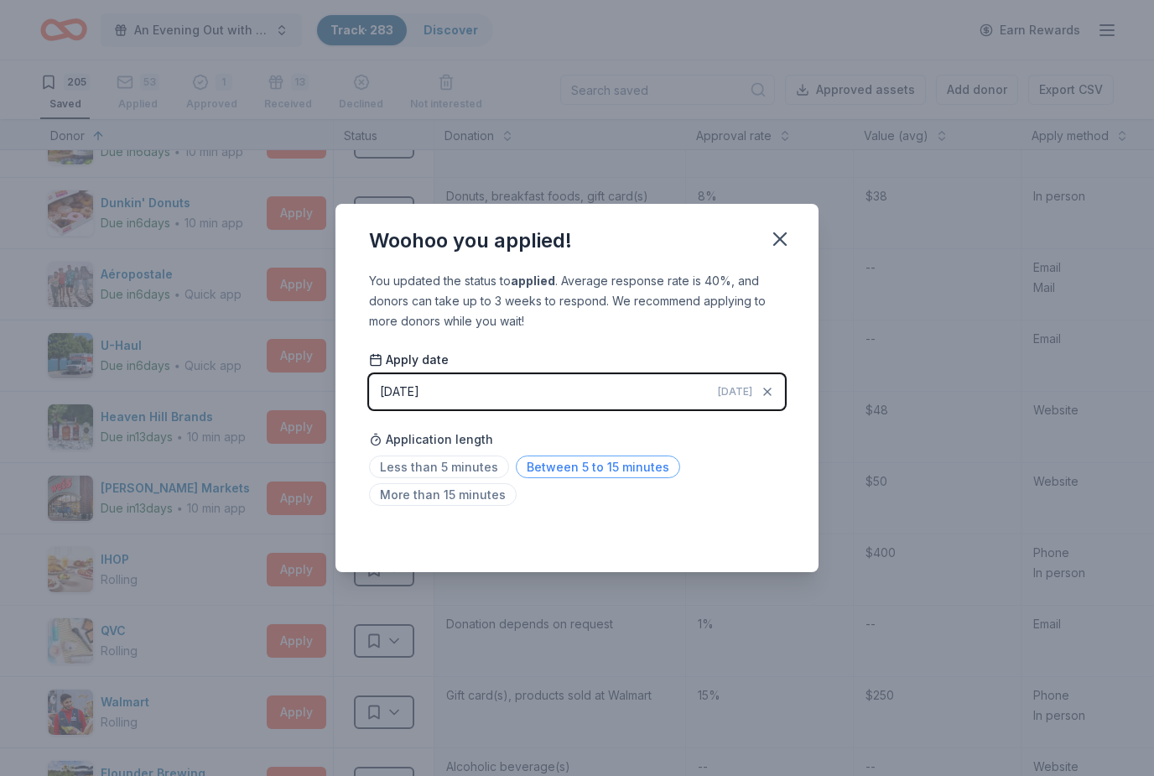
click at [572, 475] on span "Between 5 to 15 minutes" at bounding box center [598, 467] width 164 height 23
click at [781, 239] on icon "button" at bounding box center [780, 239] width 12 height 12
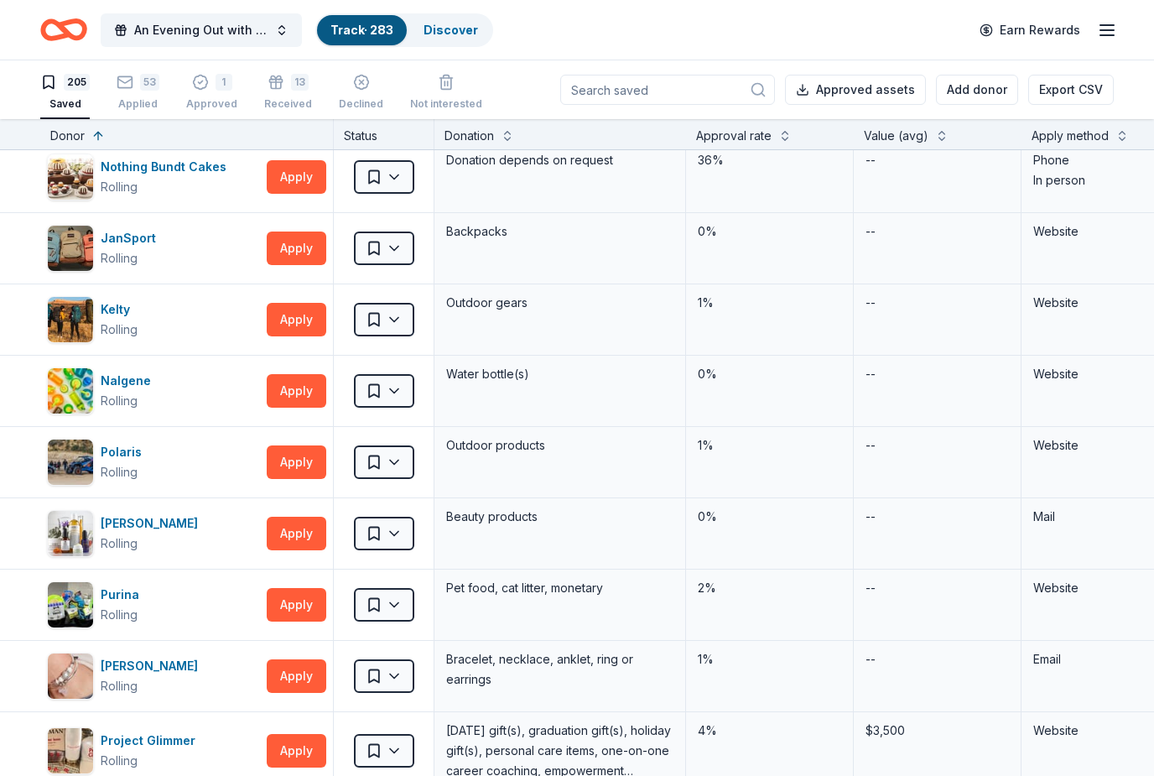
scroll to position [1333, 0]
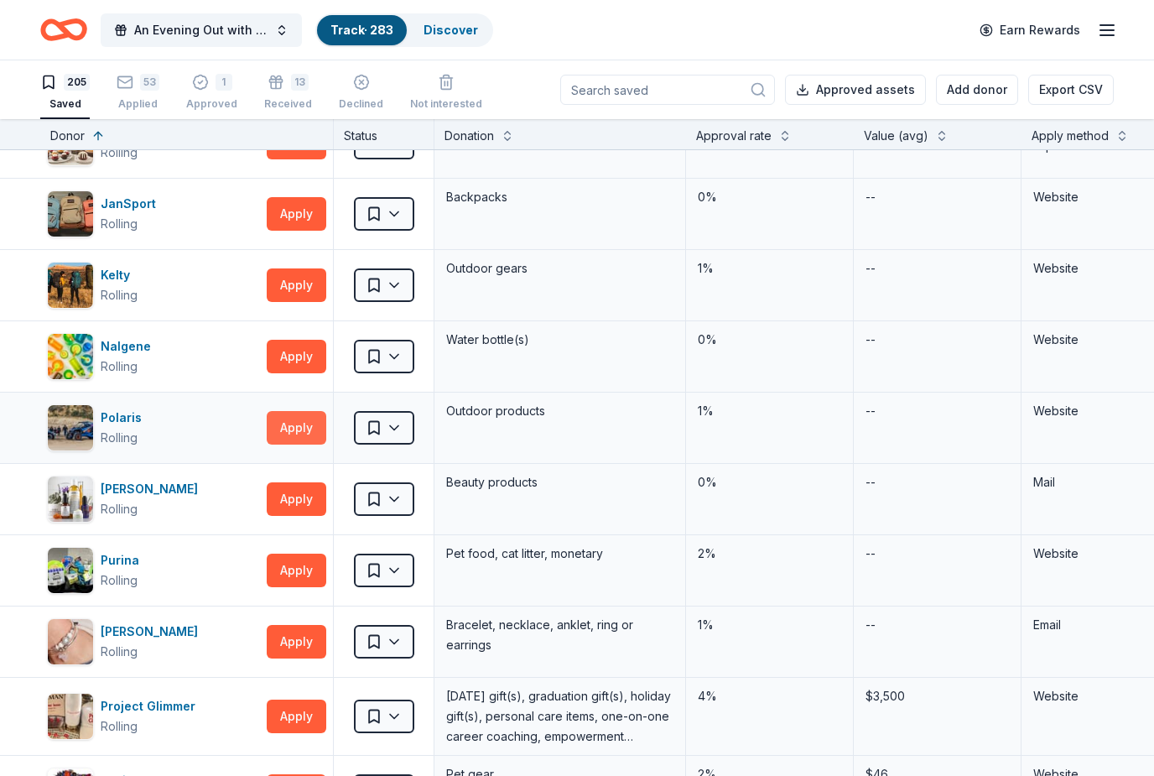
click at [289, 432] on button "Apply" at bounding box center [297, 428] width 60 height 34
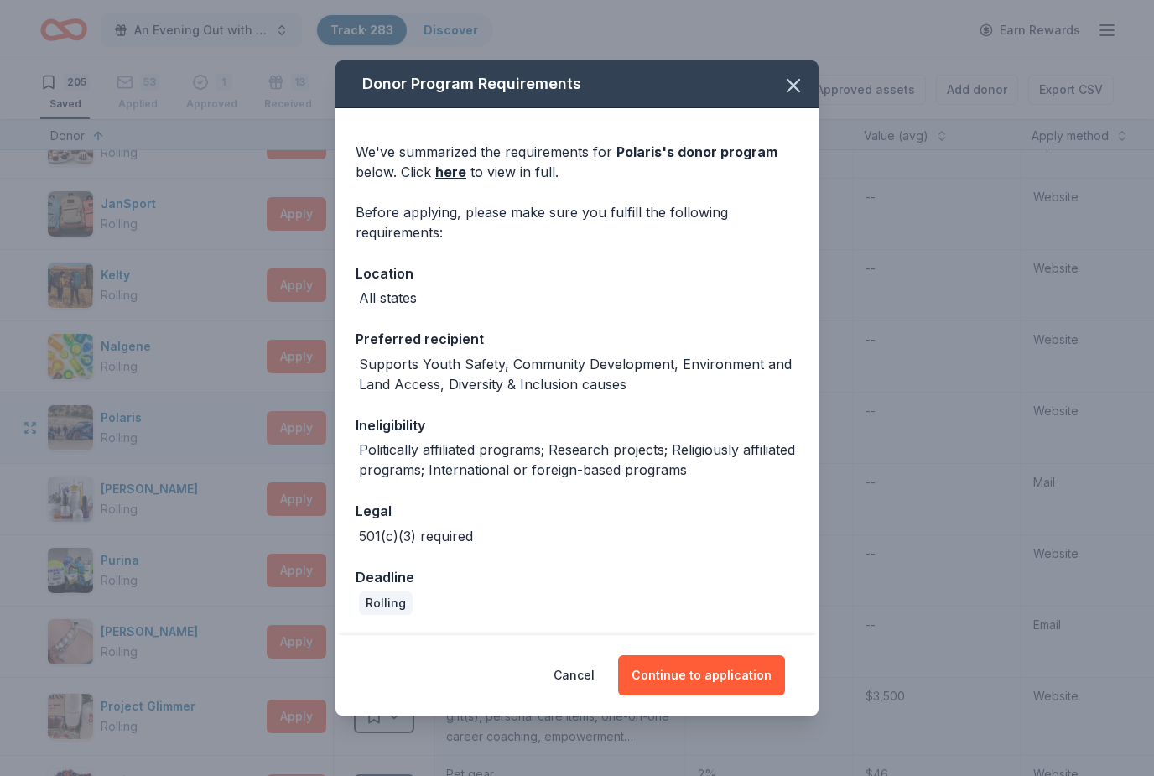
click at [725, 680] on button "Continue to application" at bounding box center [701, 675] width 167 height 40
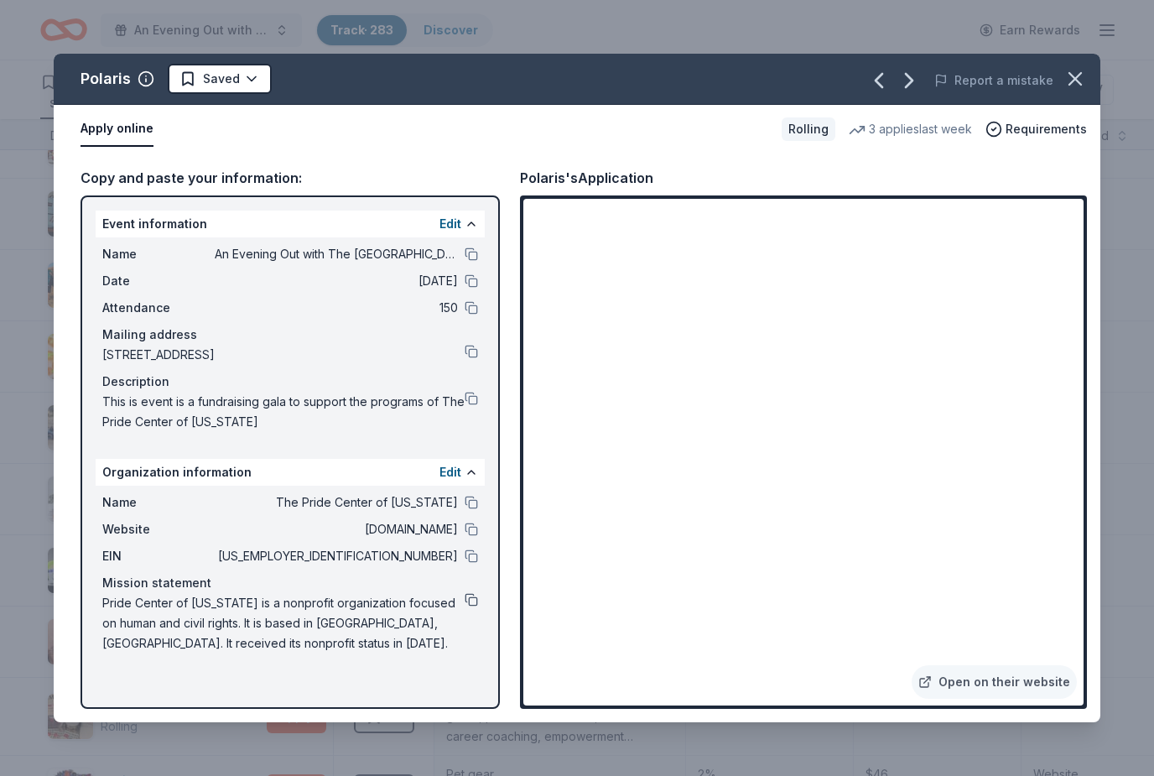
click at [466, 603] on button at bounding box center [471, 599] width 13 height 13
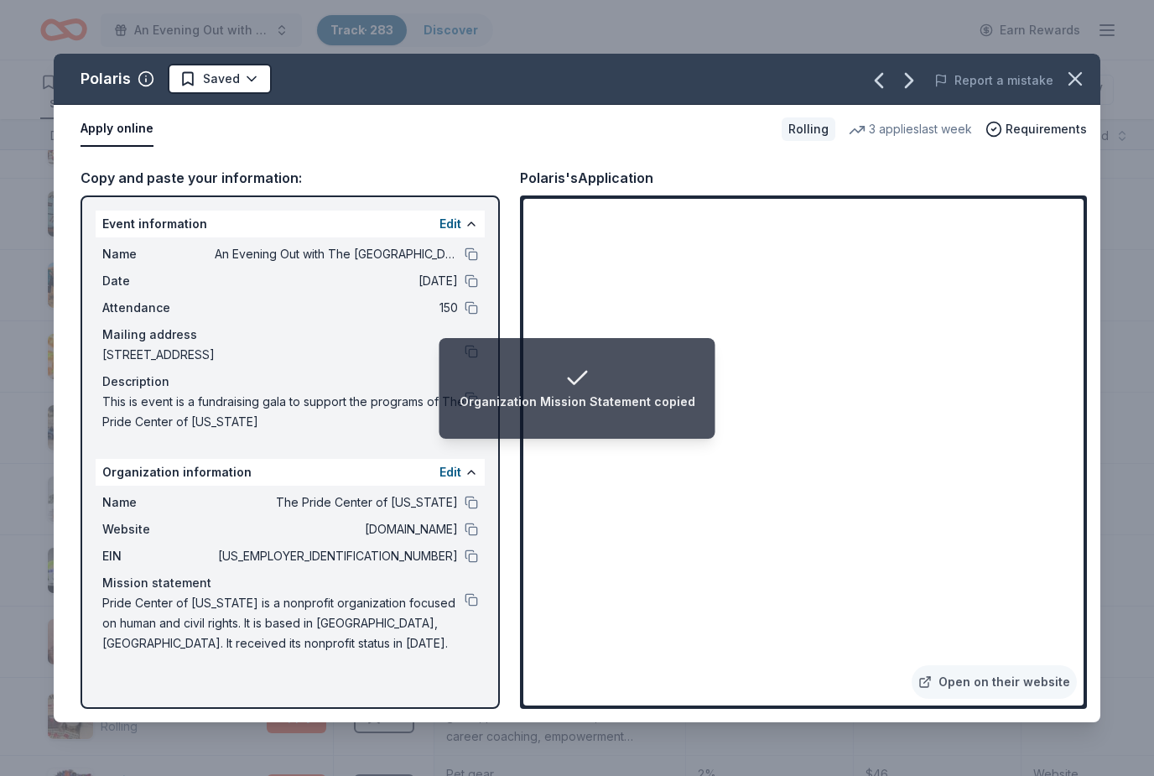
click at [466, 261] on div "Name An Evening Out with The [GEOGRAPHIC_DATA]" at bounding box center [290, 254] width 376 height 20
click at [465, 251] on button at bounding box center [471, 253] width 13 height 13
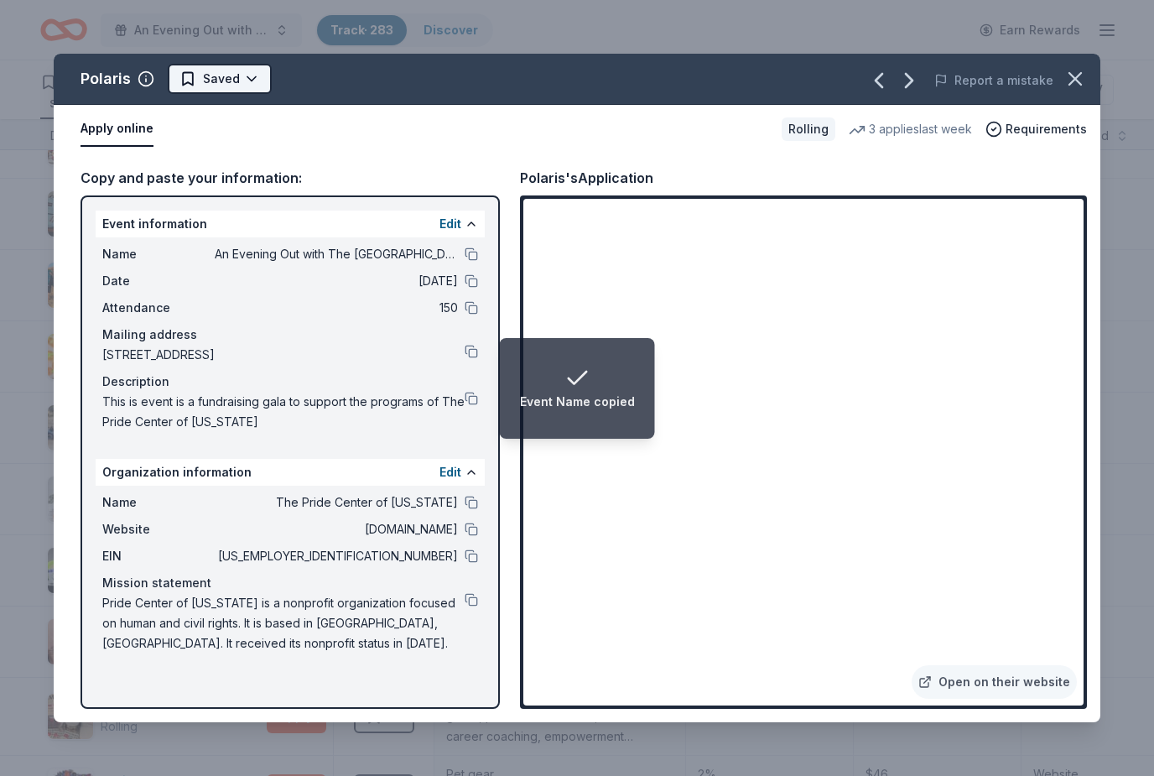
click at [244, 92] on button "Saved" at bounding box center [220, 79] width 104 height 30
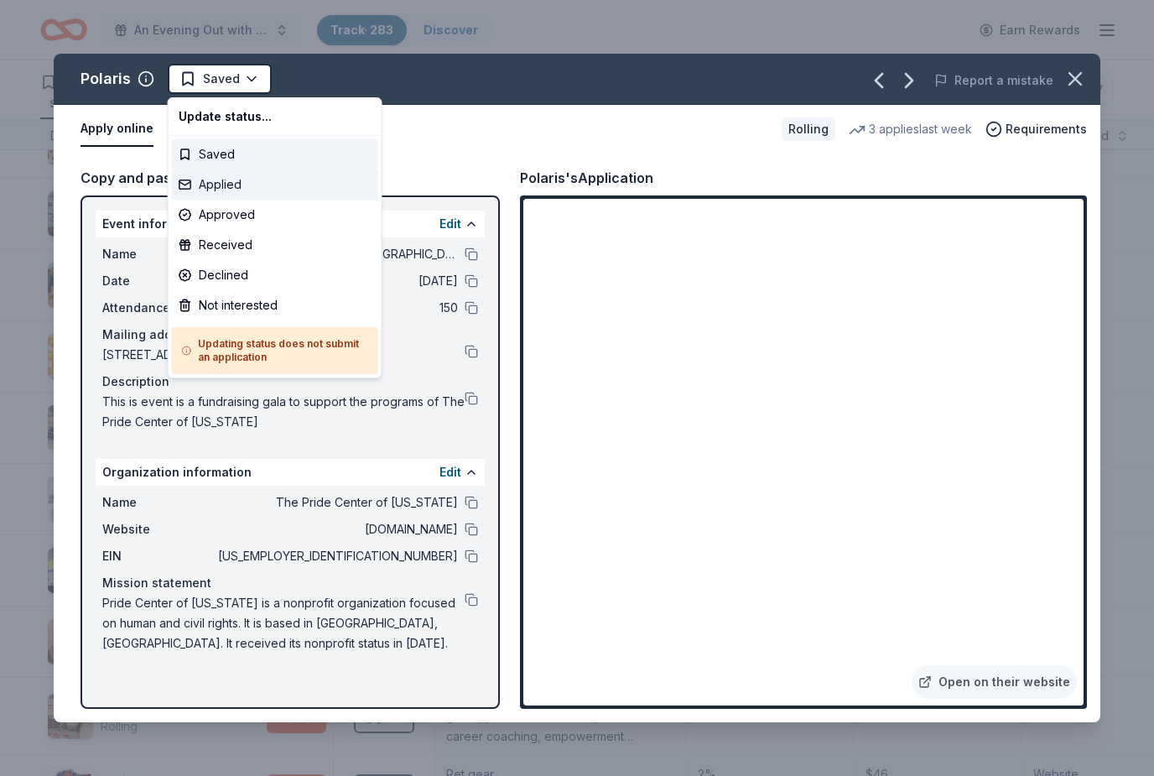
click at [248, 189] on div "Applied" at bounding box center [275, 184] width 206 height 30
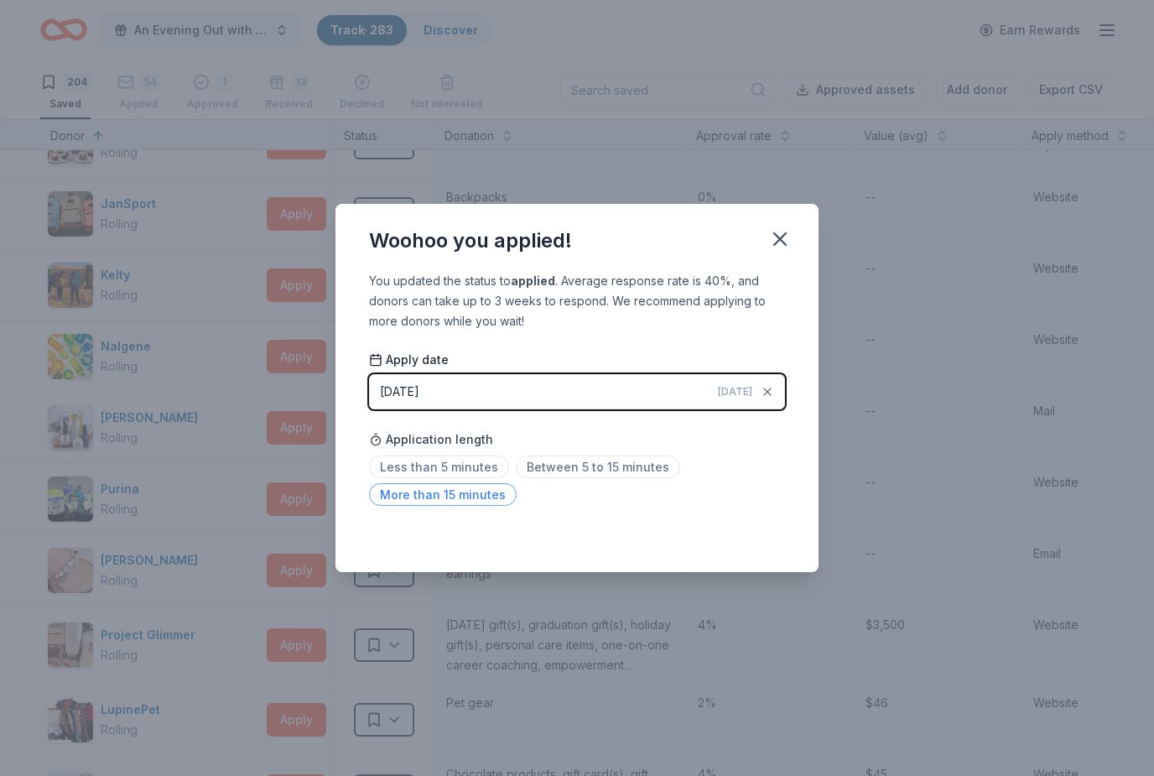
click at [456, 501] on span "More than 15 minutes" at bounding box center [443, 494] width 148 height 23
click at [782, 225] on button "button" at bounding box center [780, 239] width 37 height 37
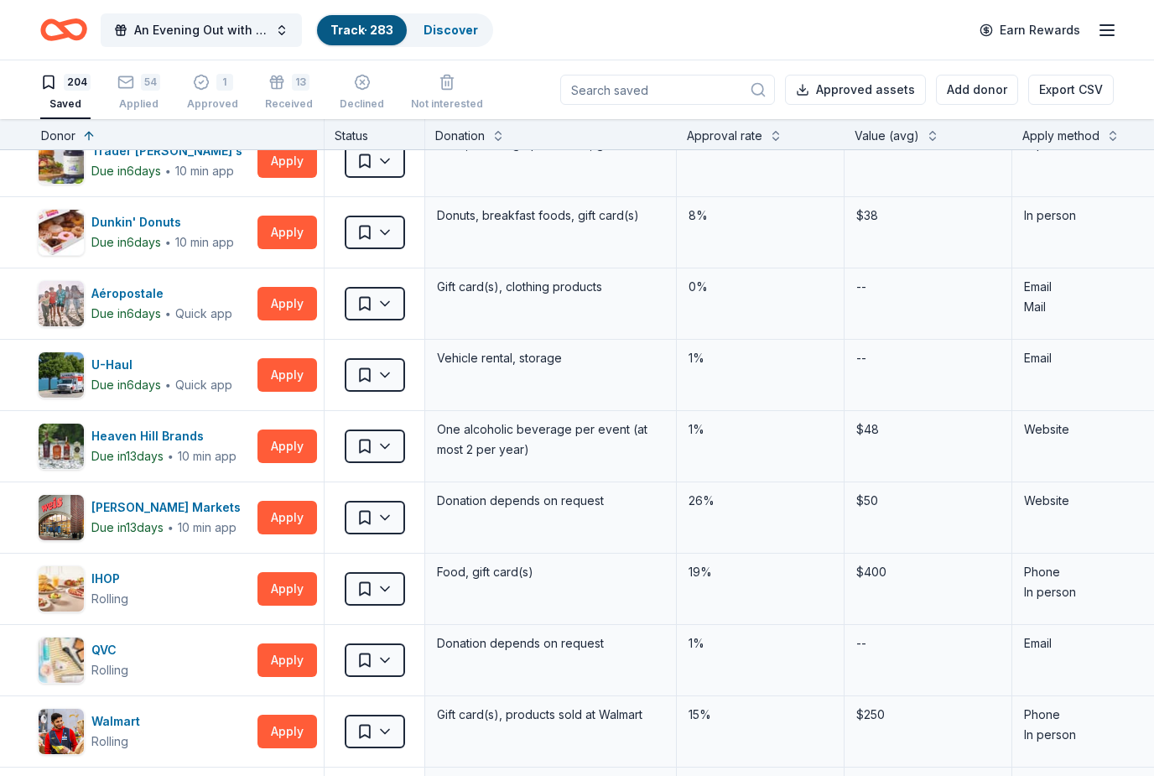
scroll to position [29, 10]
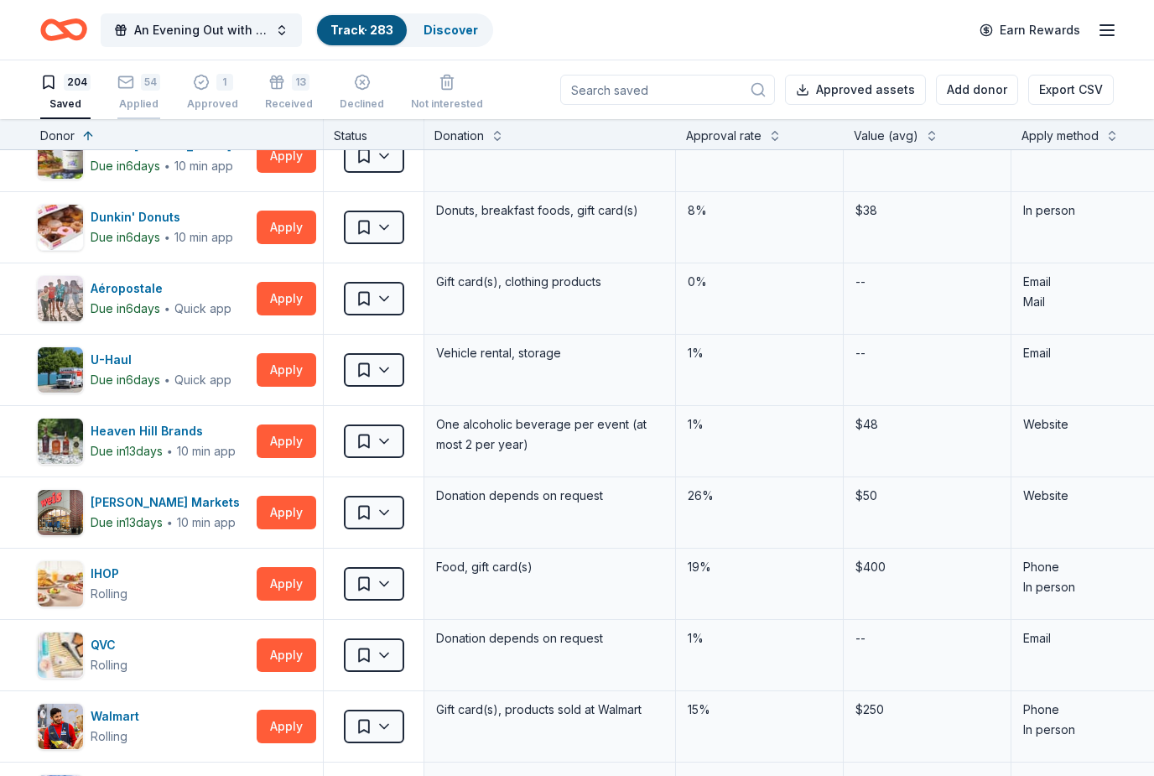
click at [154, 93] on div "54 Applied" at bounding box center [138, 92] width 43 height 37
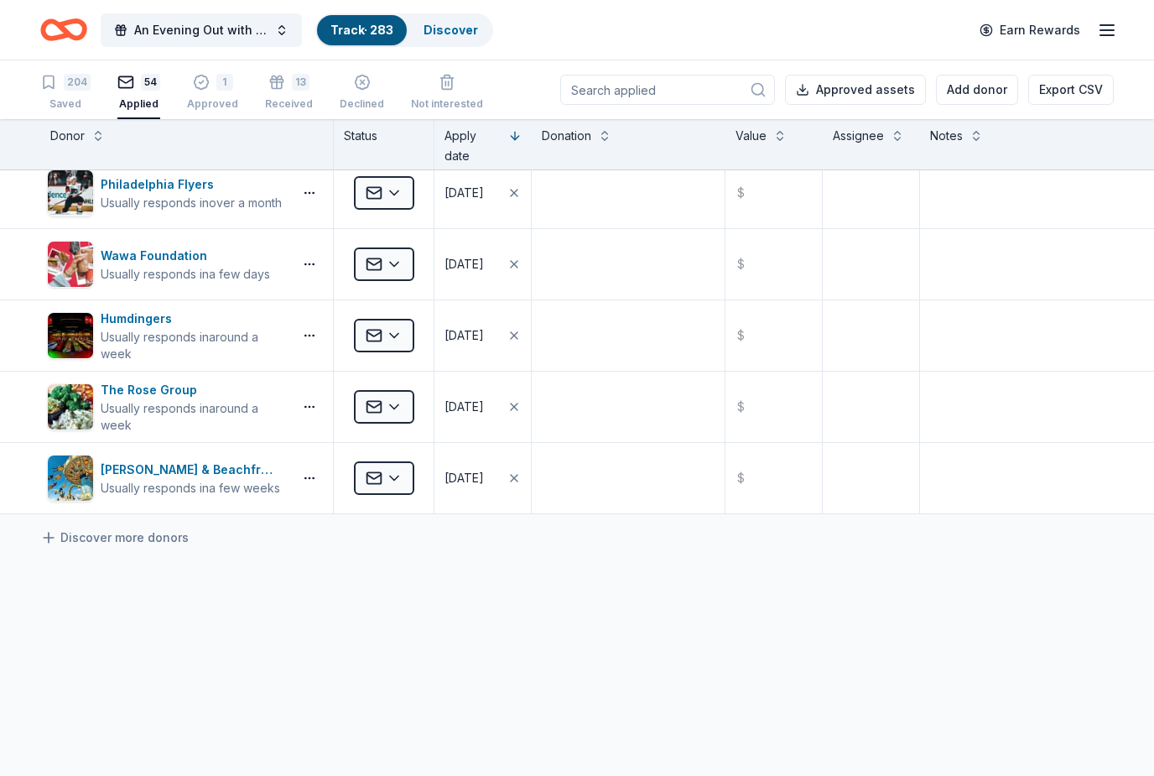
scroll to position [3506, 0]
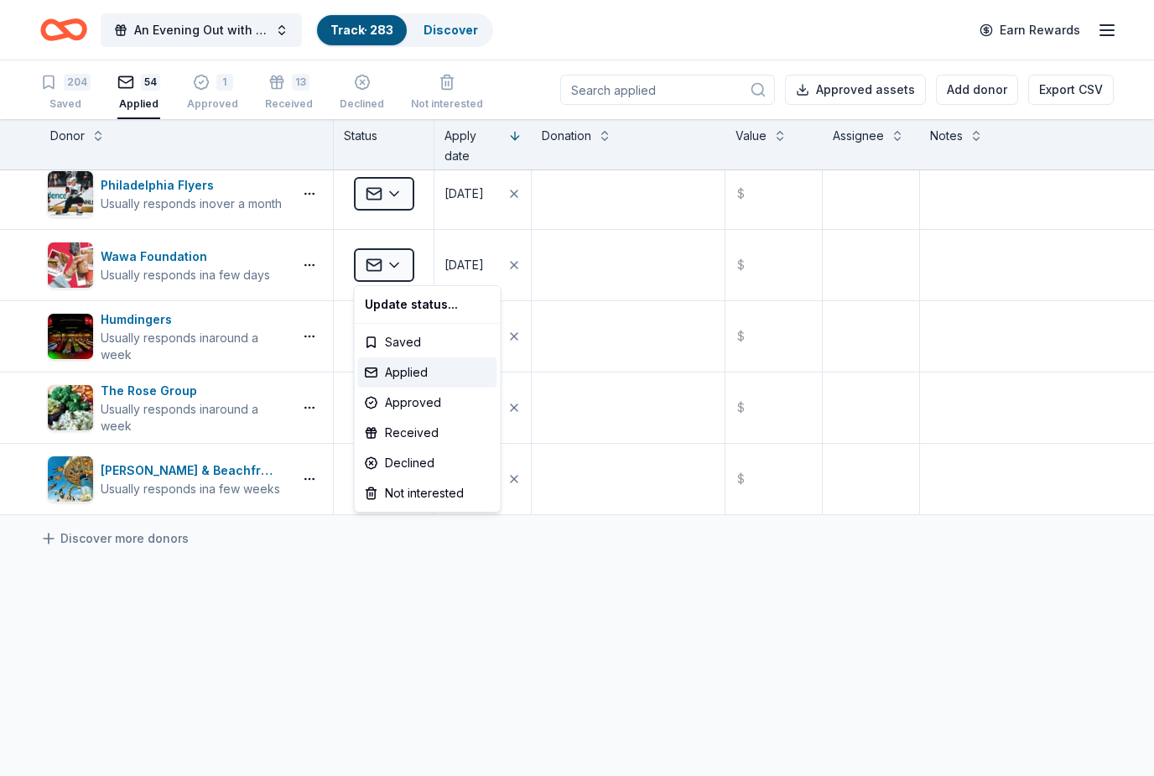
click at [309, 500] on html "An Evening Out with The Pride Center of NJ Track · 283 Discover Earn Rewards 20…" at bounding box center [577, 388] width 1154 height 776
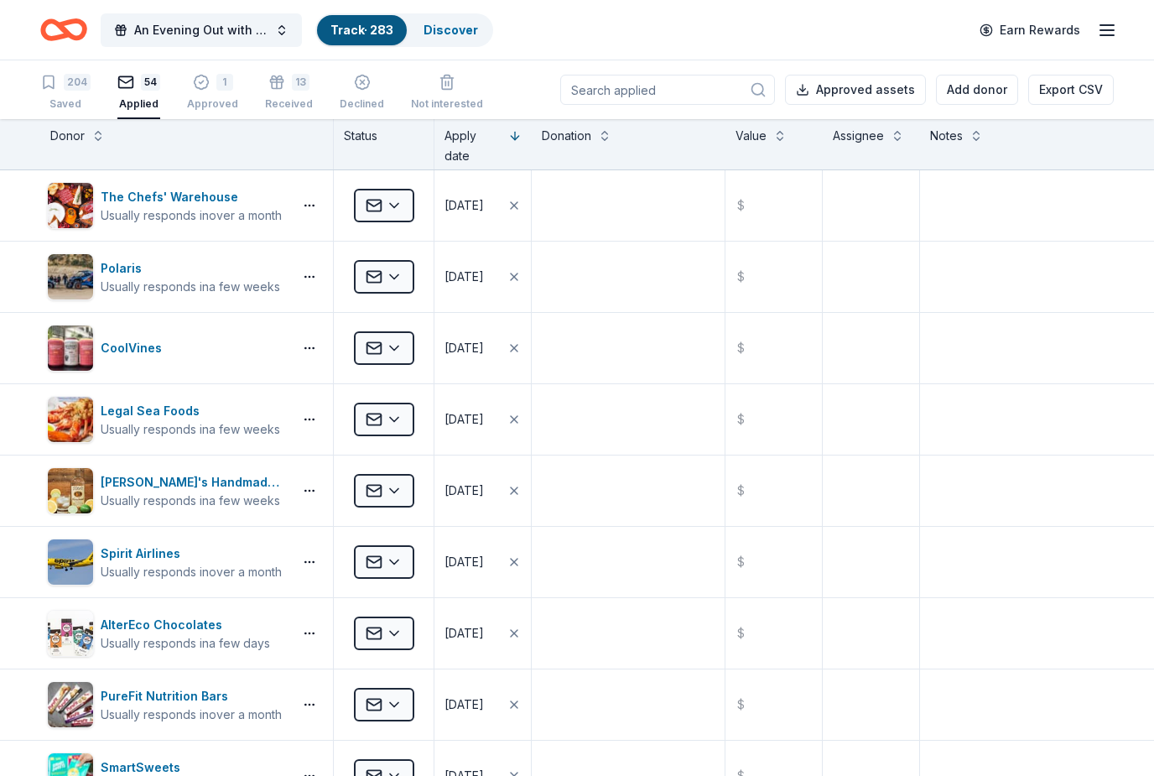
scroll to position [0, 0]
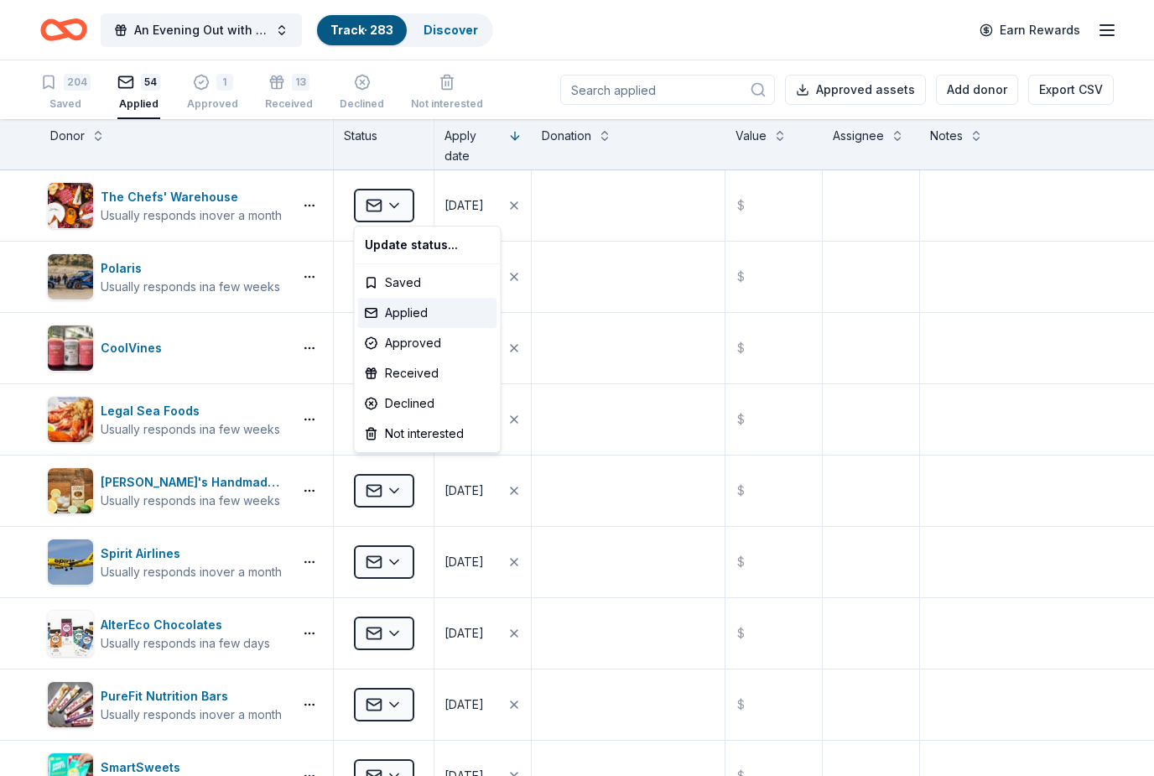
click at [561, 39] on html "An Evening Out with The Pride Center of NJ Track · 283 Discover Earn Rewards 20…" at bounding box center [577, 388] width 1154 height 776
